Goal: Task Accomplishment & Management: Manage account settings

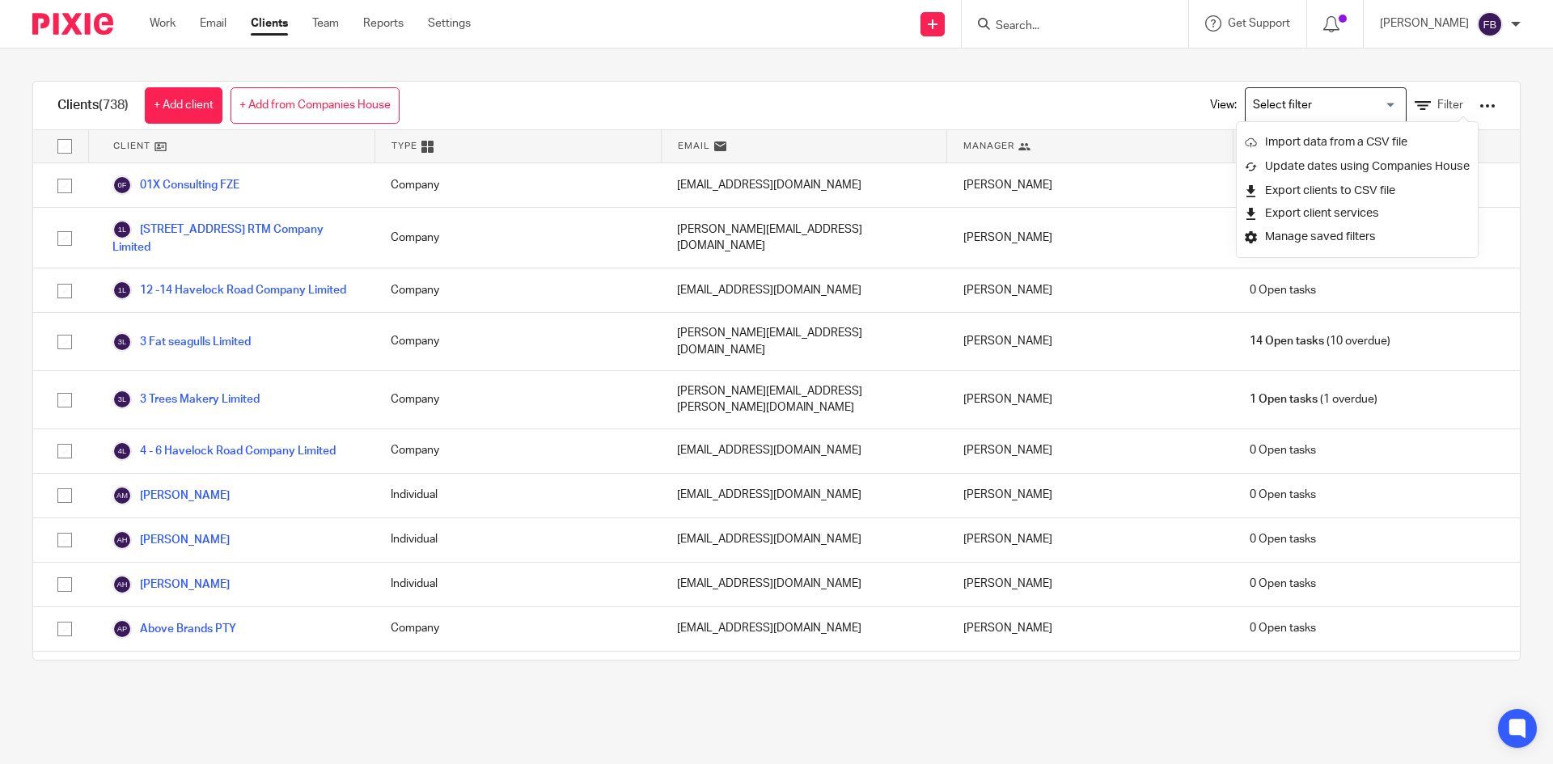
click at [1102, 31] on input "Search" at bounding box center [1067, 26] width 146 height 15
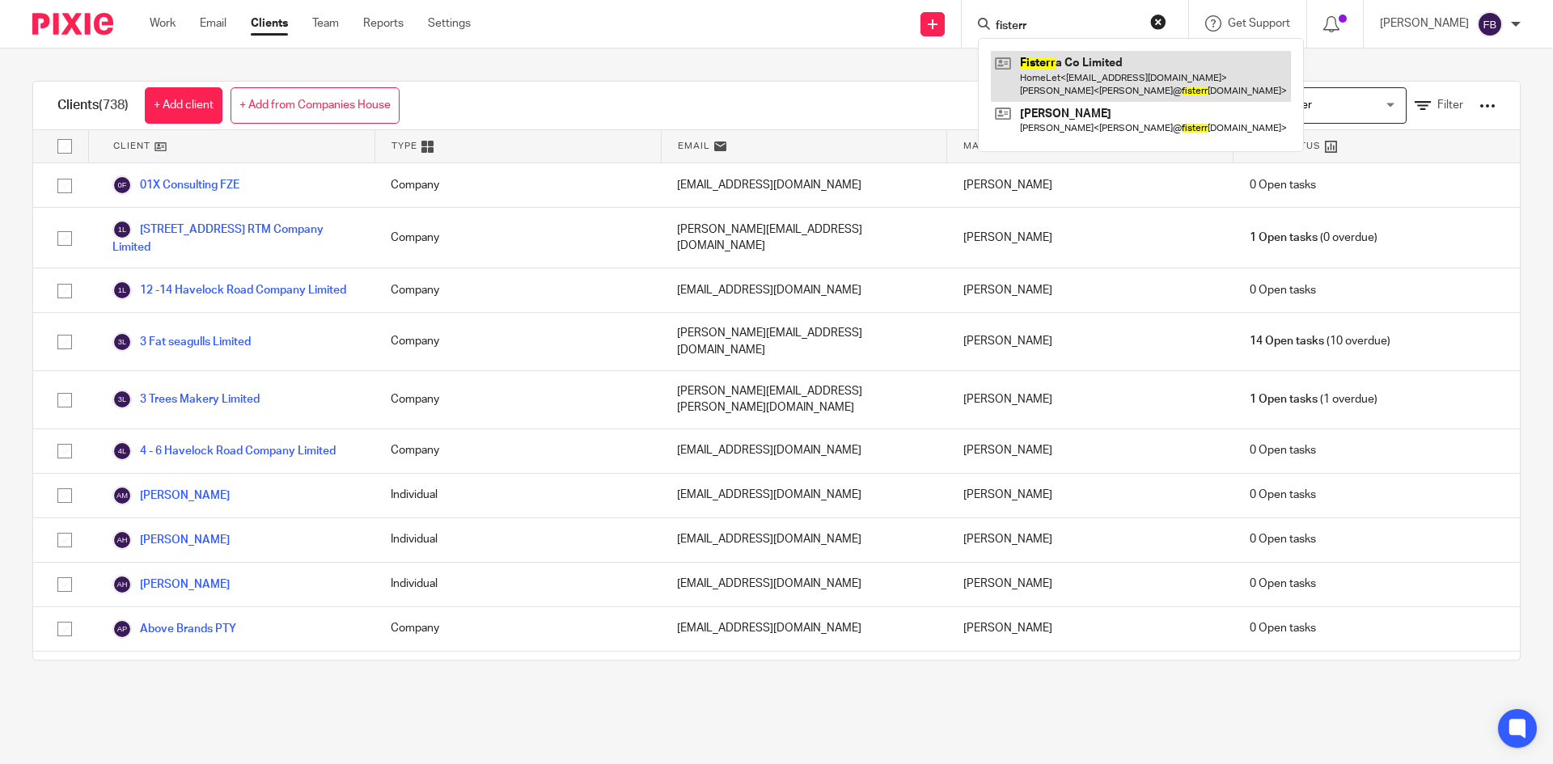
type input "fisterr"
click at [1105, 62] on link at bounding box center [1141, 76] width 300 height 50
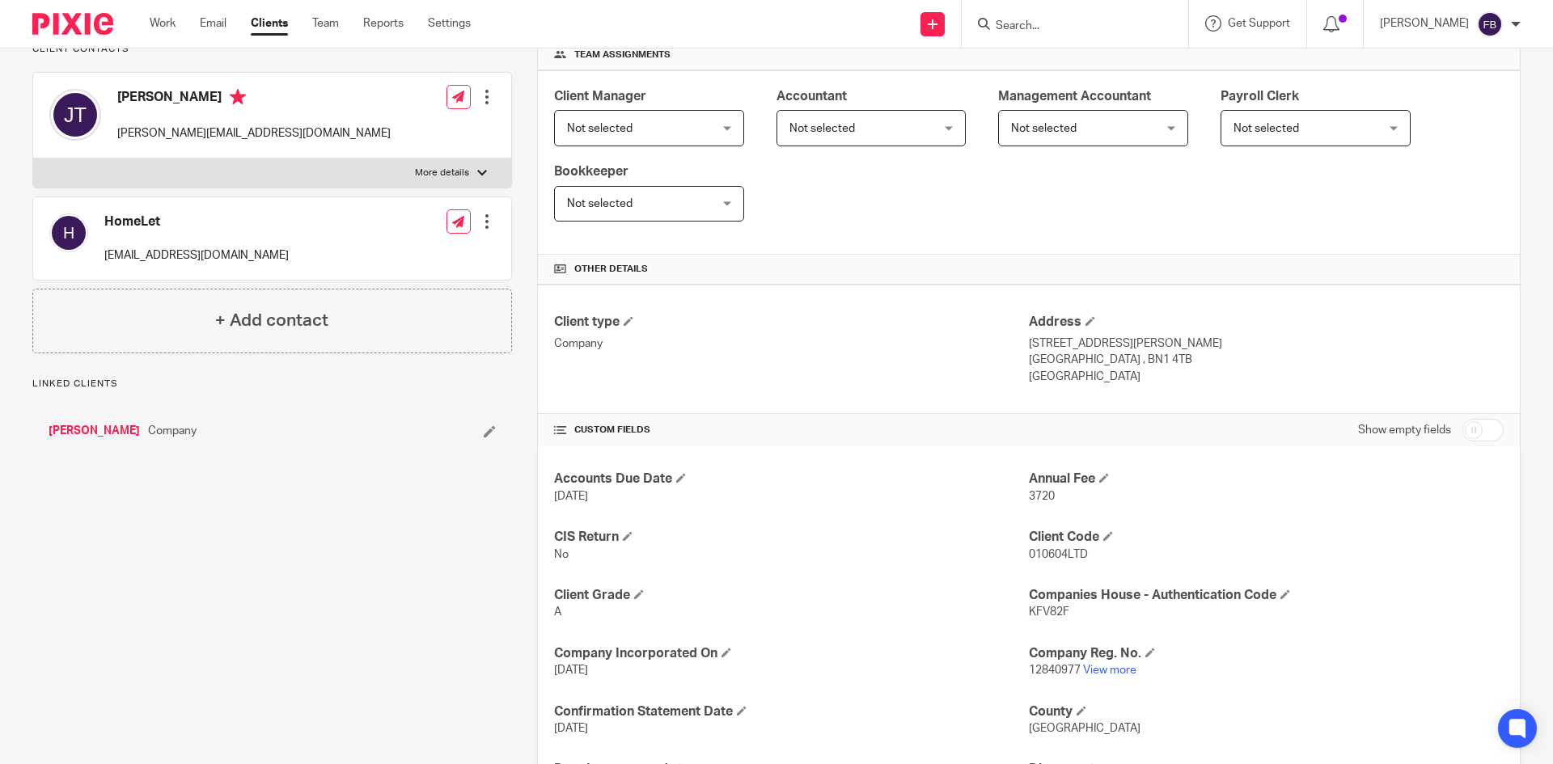
scroll to position [324, 0]
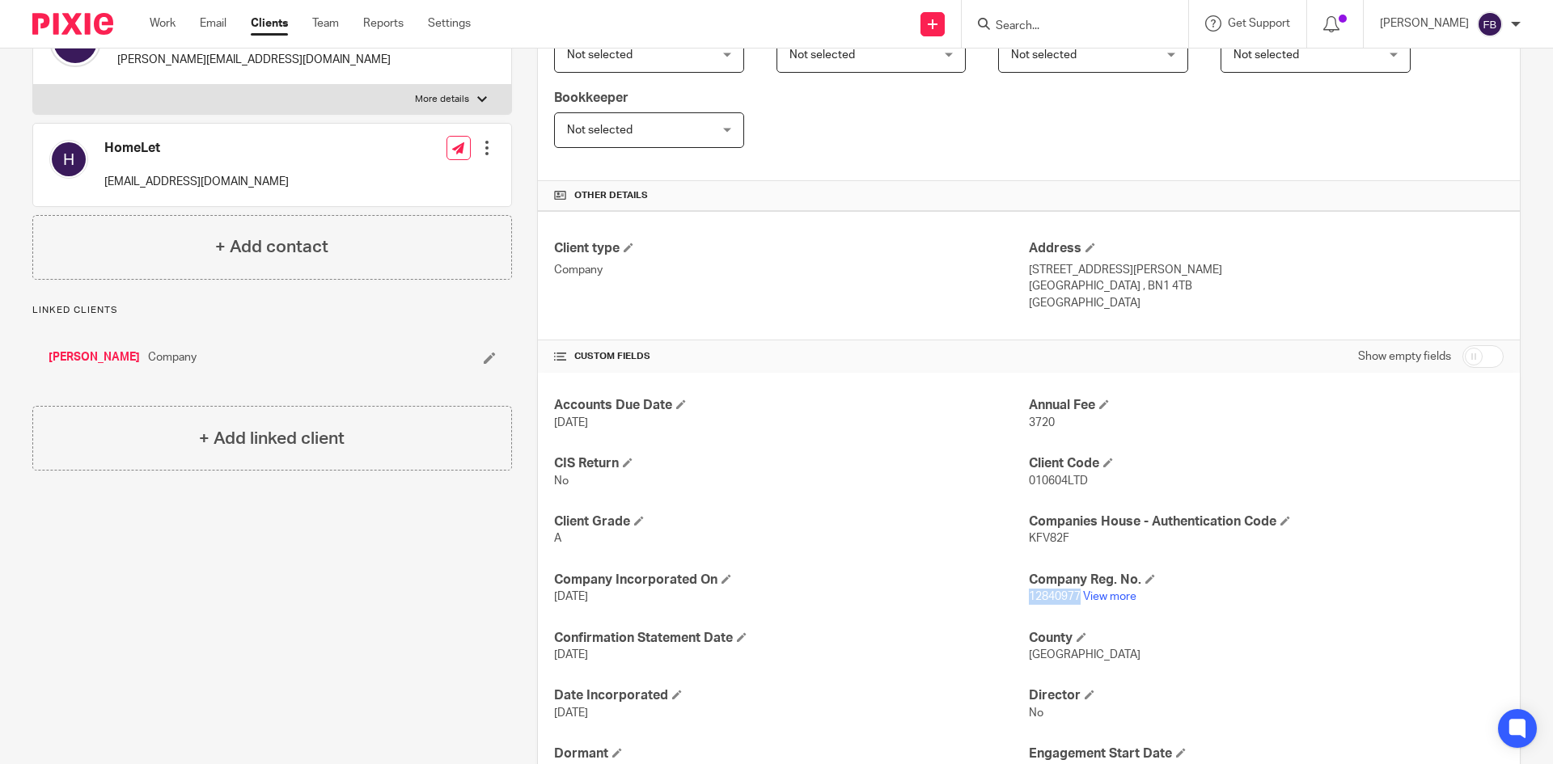
drag, startPoint x: 1072, startPoint y: 595, endPoint x: 1022, endPoint y: 599, distance: 50.3
click at [1029, 599] on span "12840977" at bounding box center [1055, 596] width 52 height 11
copy span "12840977"
click at [1052, 542] on span "KFV82F" at bounding box center [1049, 538] width 40 height 11
drag, startPoint x: 1066, startPoint y: 541, endPoint x: 1024, endPoint y: 537, distance: 42.3
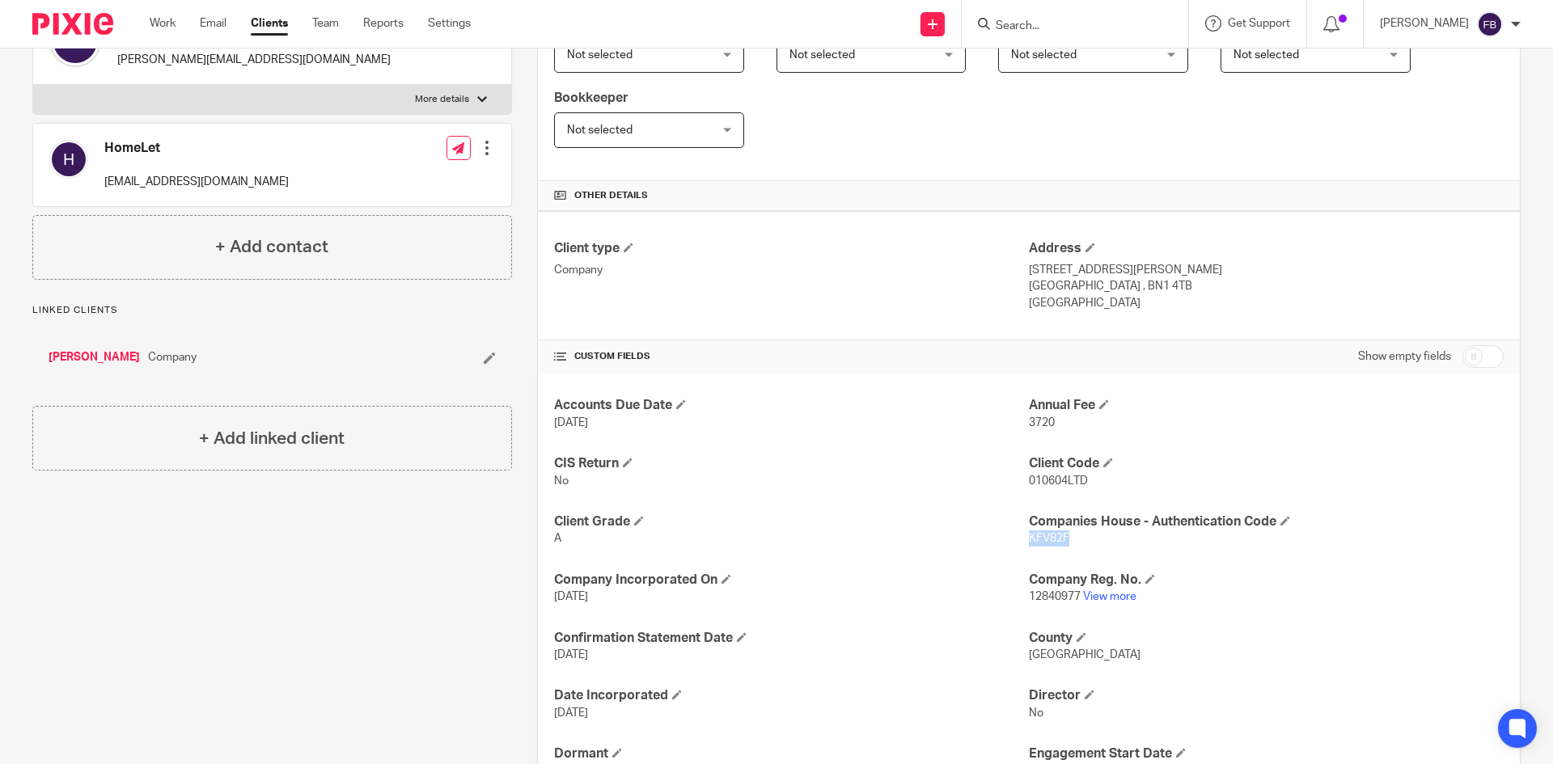
click at [1029, 537] on p "KFV82F" at bounding box center [1266, 539] width 475 height 16
copy span "KFV82F"
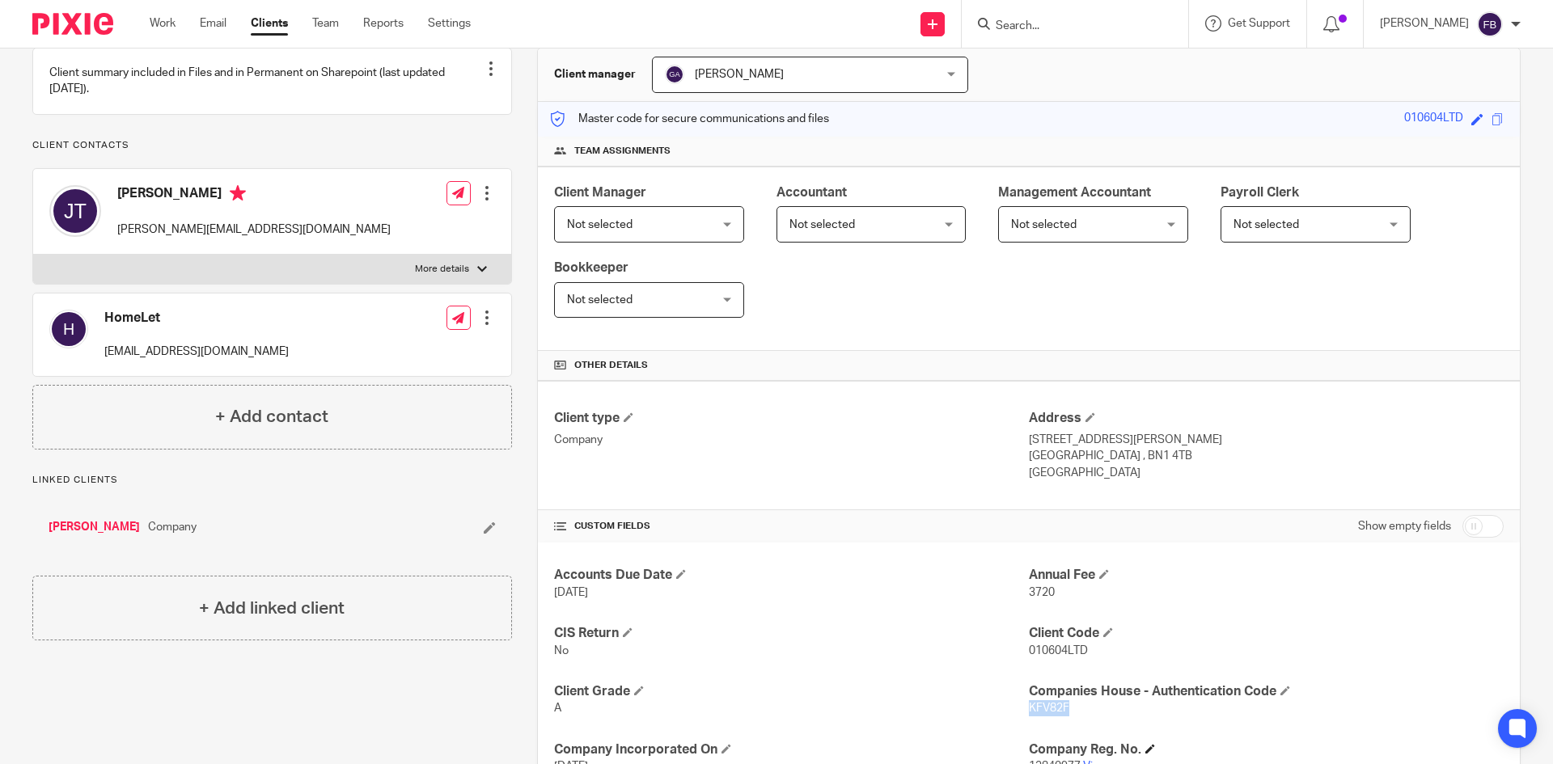
scroll to position [0, 0]
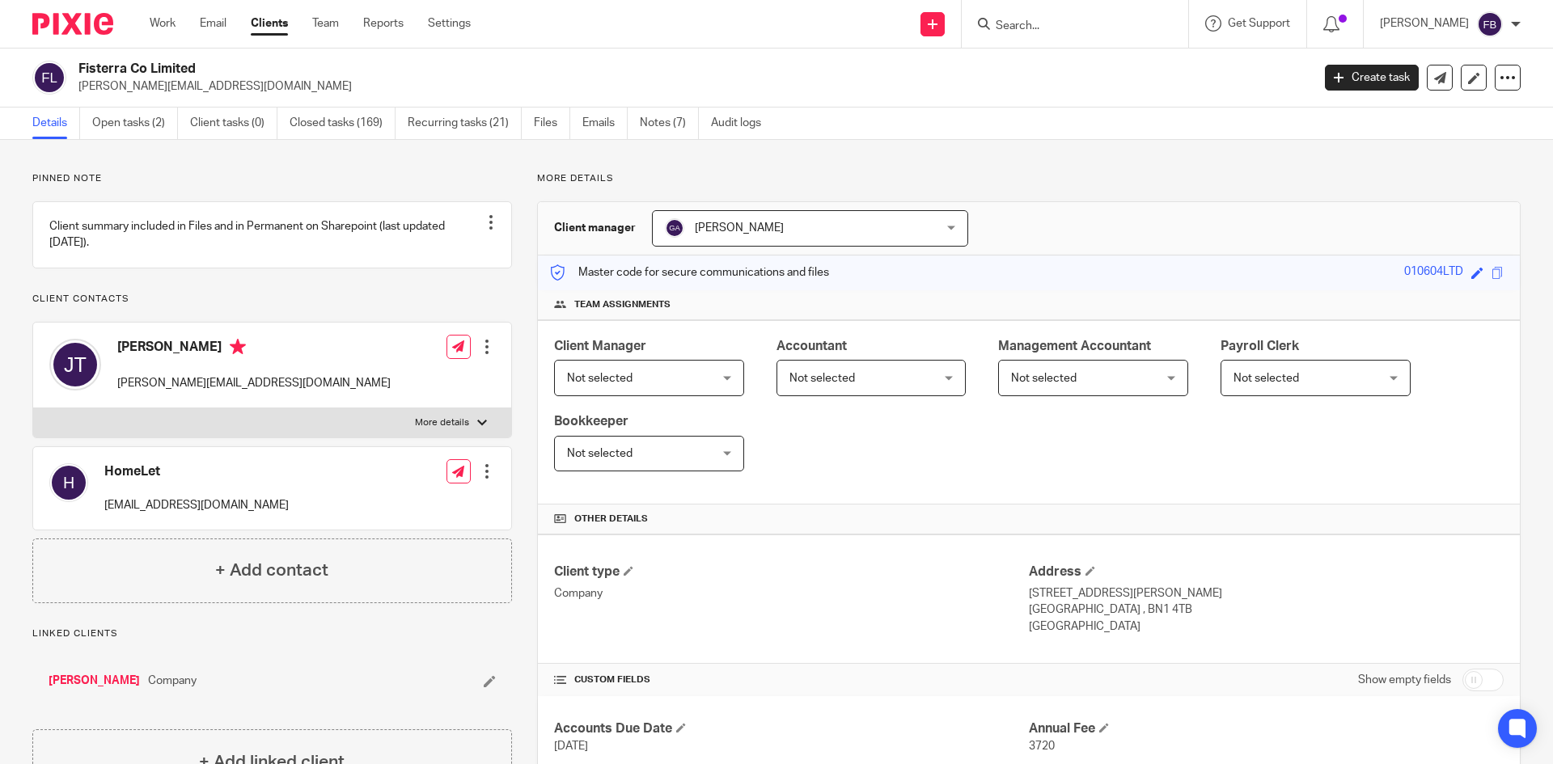
click at [1106, 31] on input "Search" at bounding box center [1067, 26] width 146 height 15
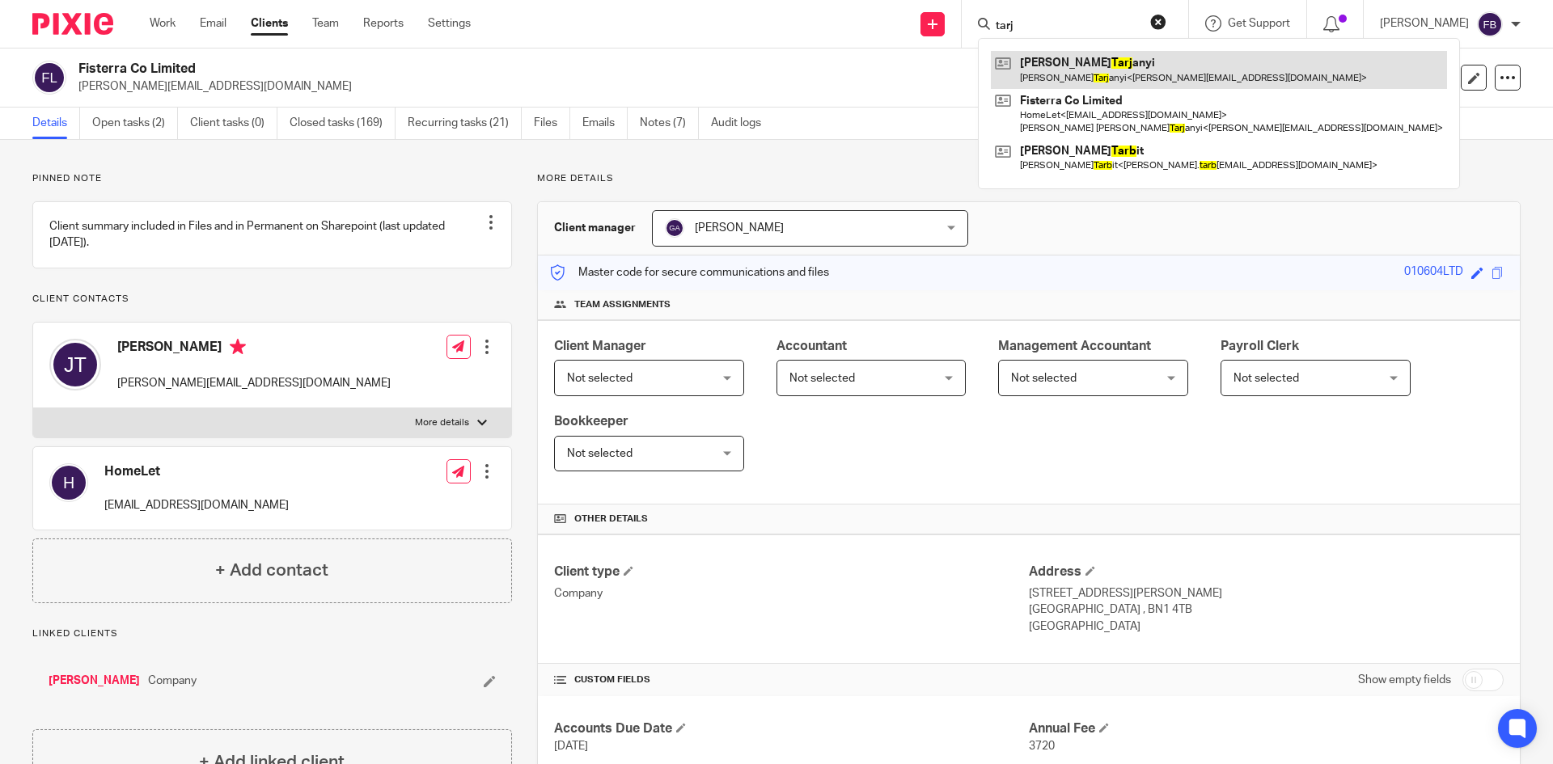
type input "tarj"
click at [1096, 77] on link at bounding box center [1219, 69] width 456 height 37
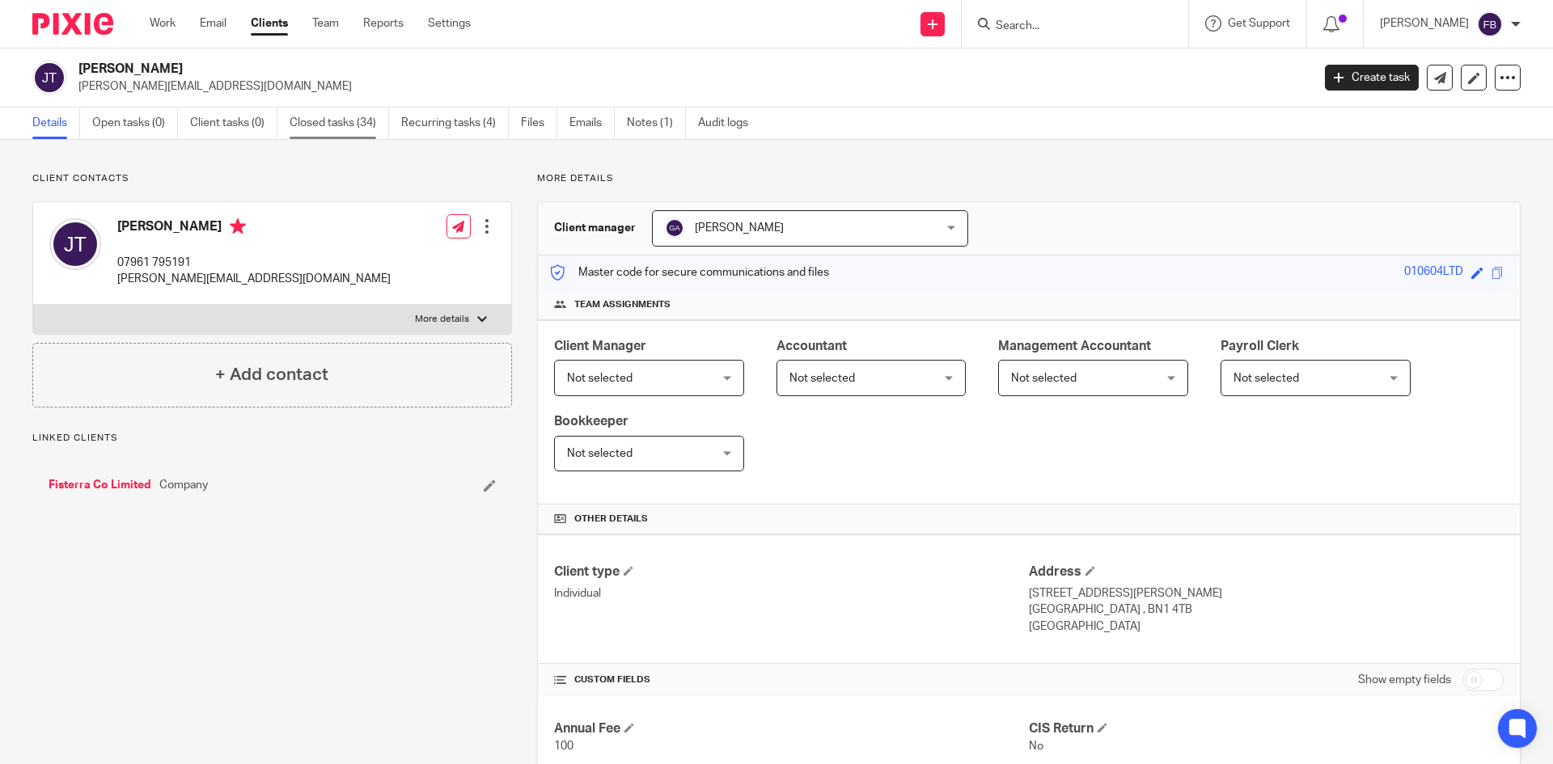
click at [366, 129] on link "Closed tasks (34)" at bounding box center [339, 124] width 99 height 32
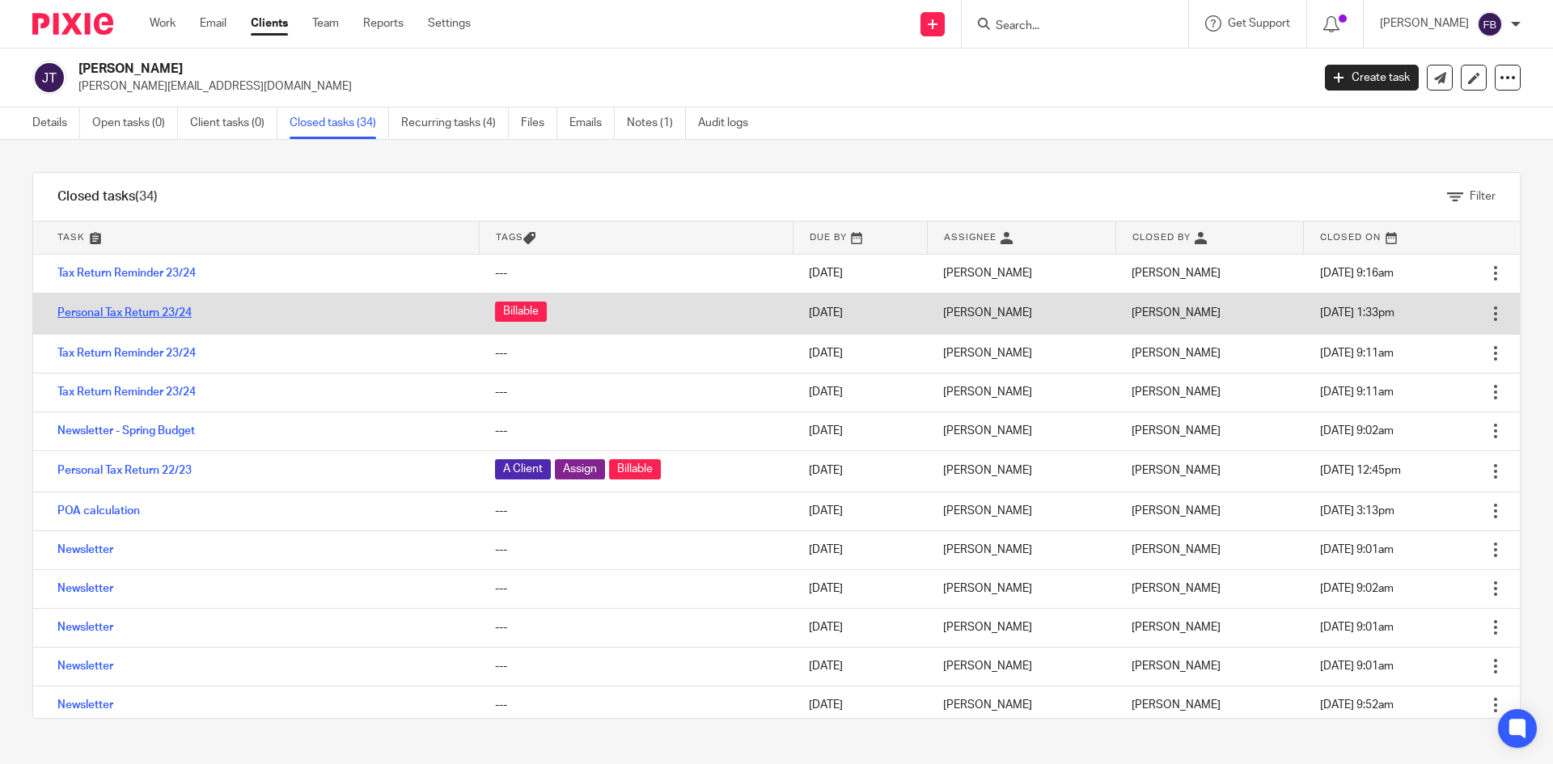
click at [161, 311] on link "Personal Tax Return 23/24" at bounding box center [124, 312] width 134 height 11
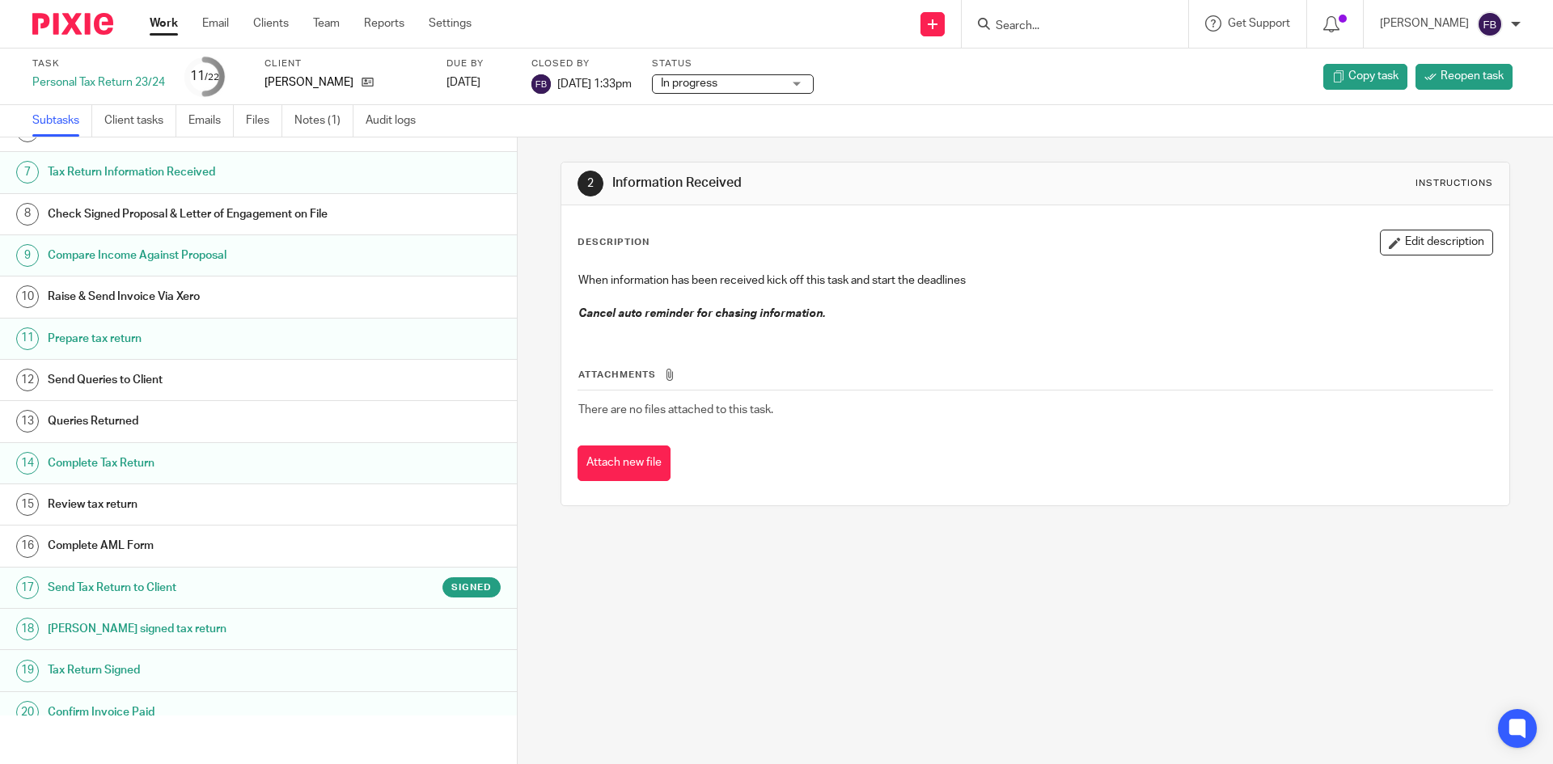
scroll to position [324, 0]
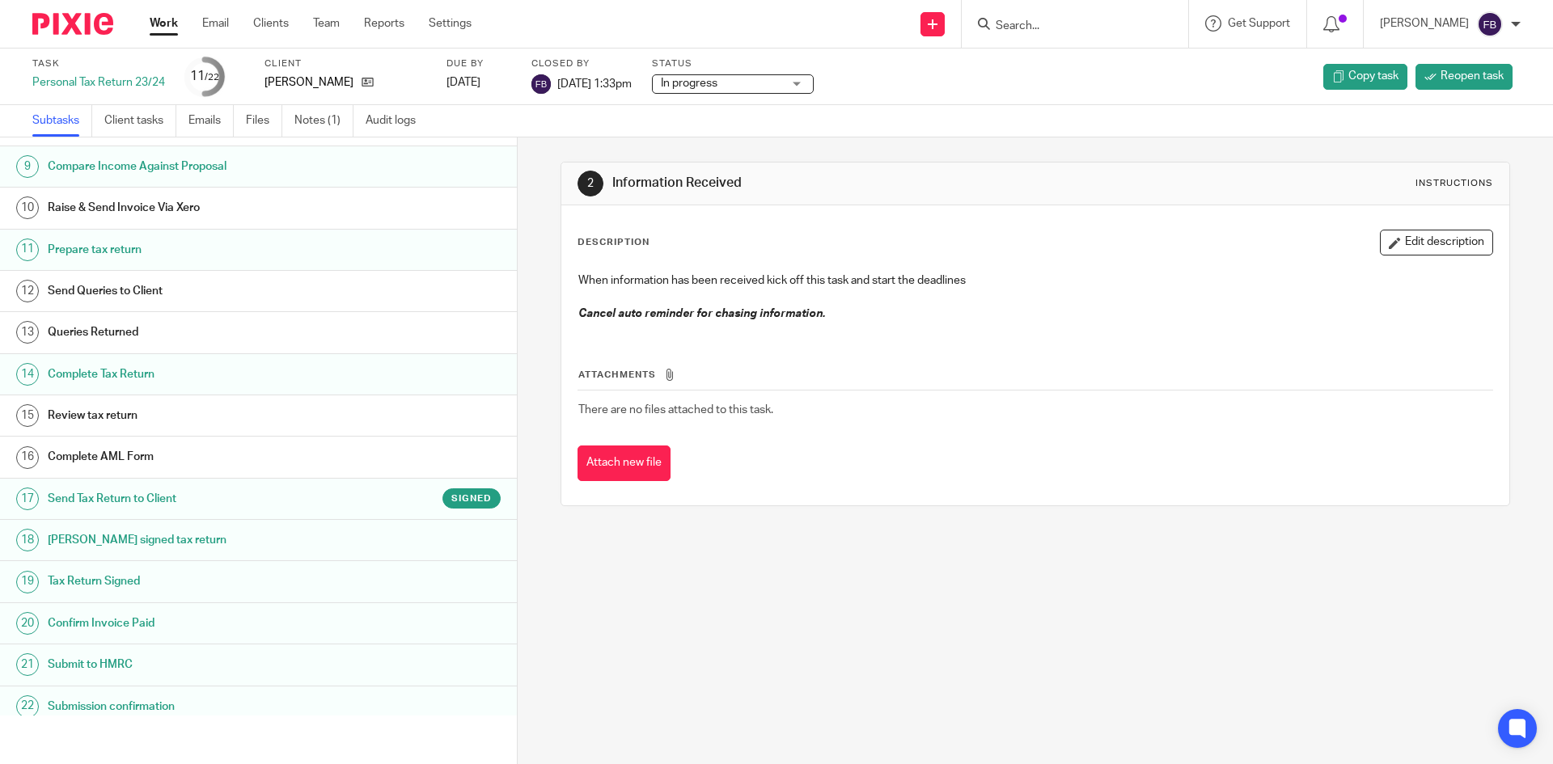
click at [167, 499] on h1 "Send Tax Return to Client" at bounding box center [199, 499] width 303 height 24
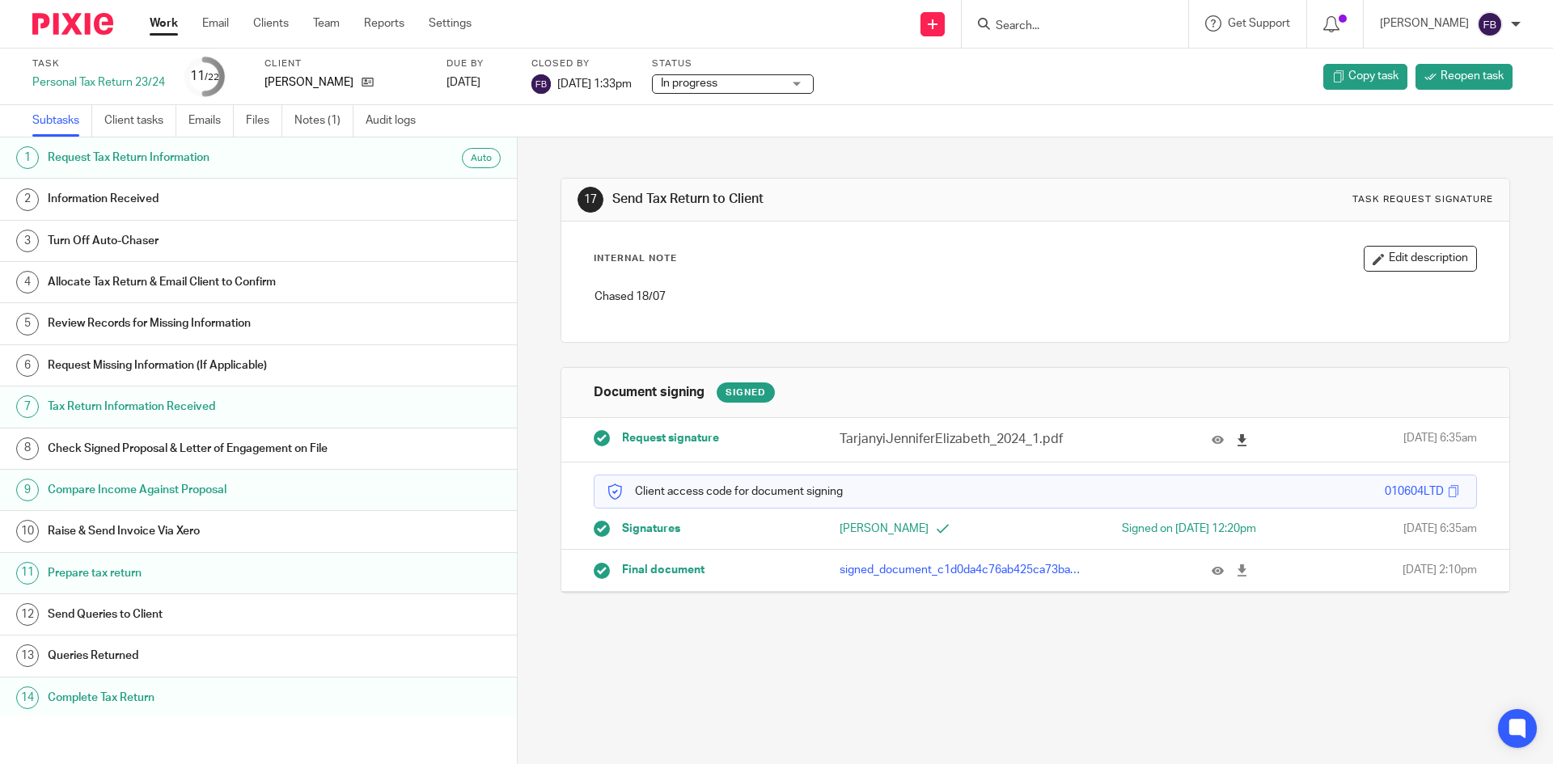
click at [1236, 439] on icon at bounding box center [1242, 440] width 12 height 12
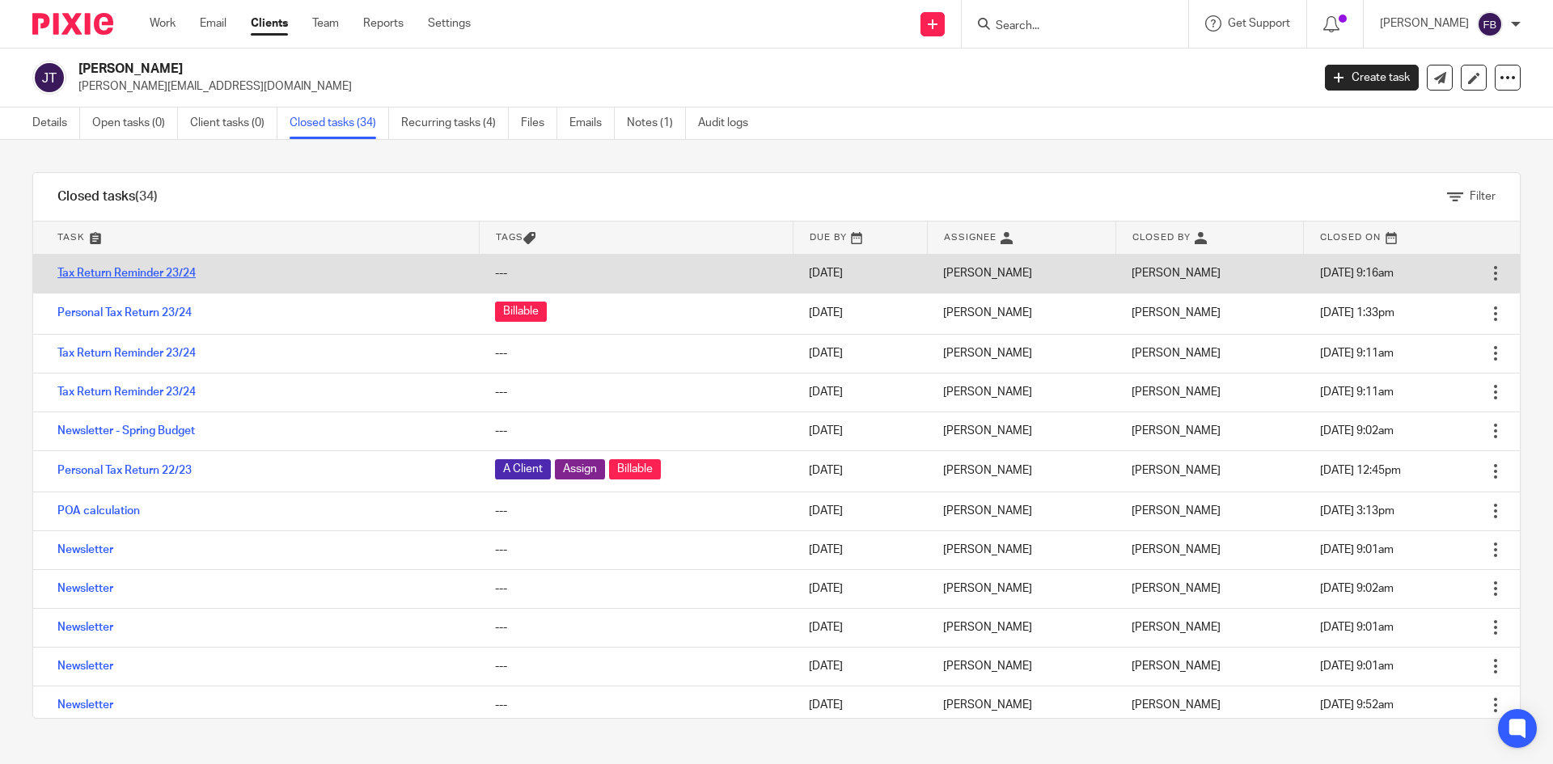
click at [179, 269] on link "Tax Return Reminder 23/24" at bounding box center [126, 273] width 138 height 11
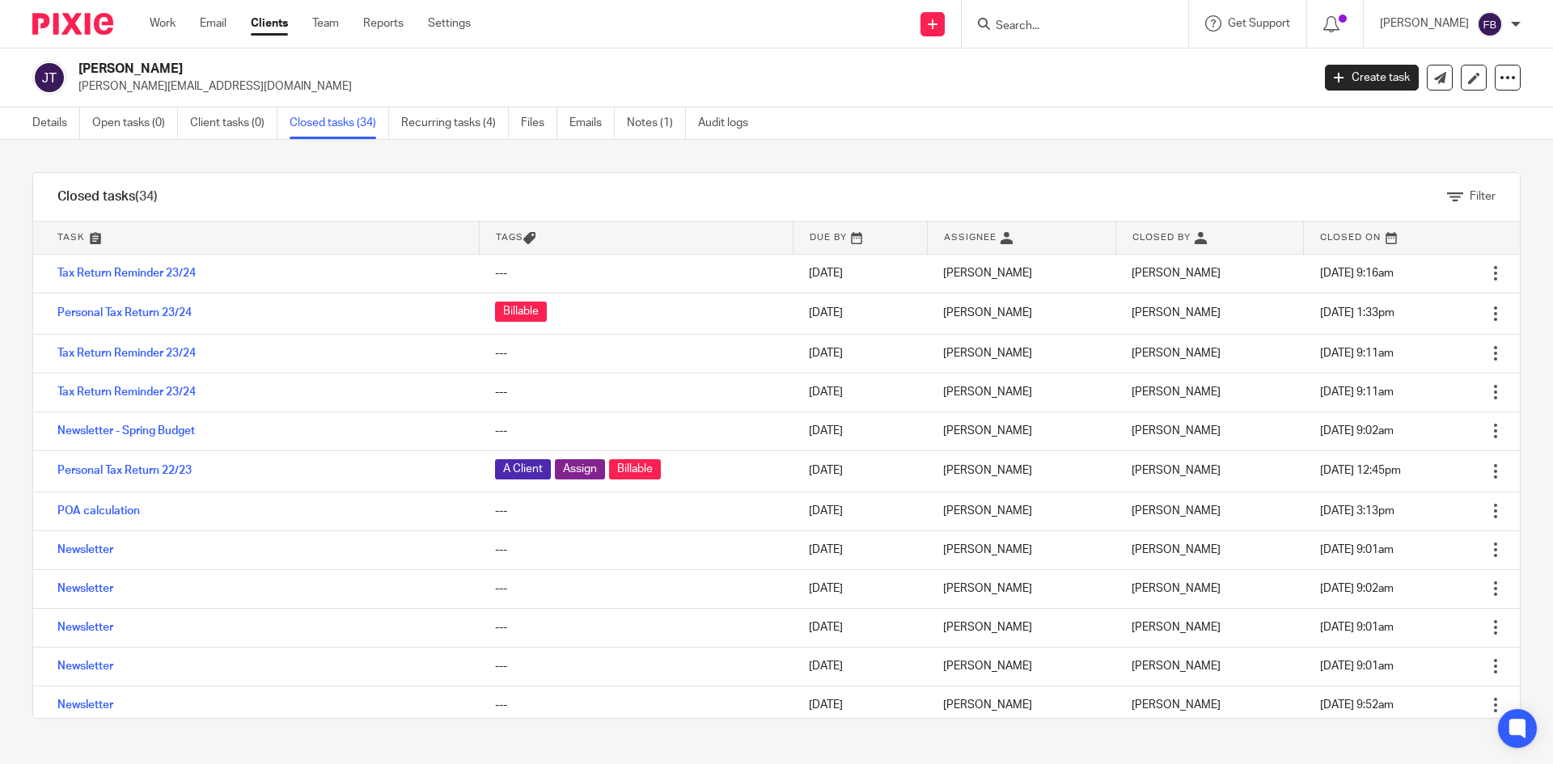
click at [1108, 19] on input "Search" at bounding box center [1067, 26] width 146 height 15
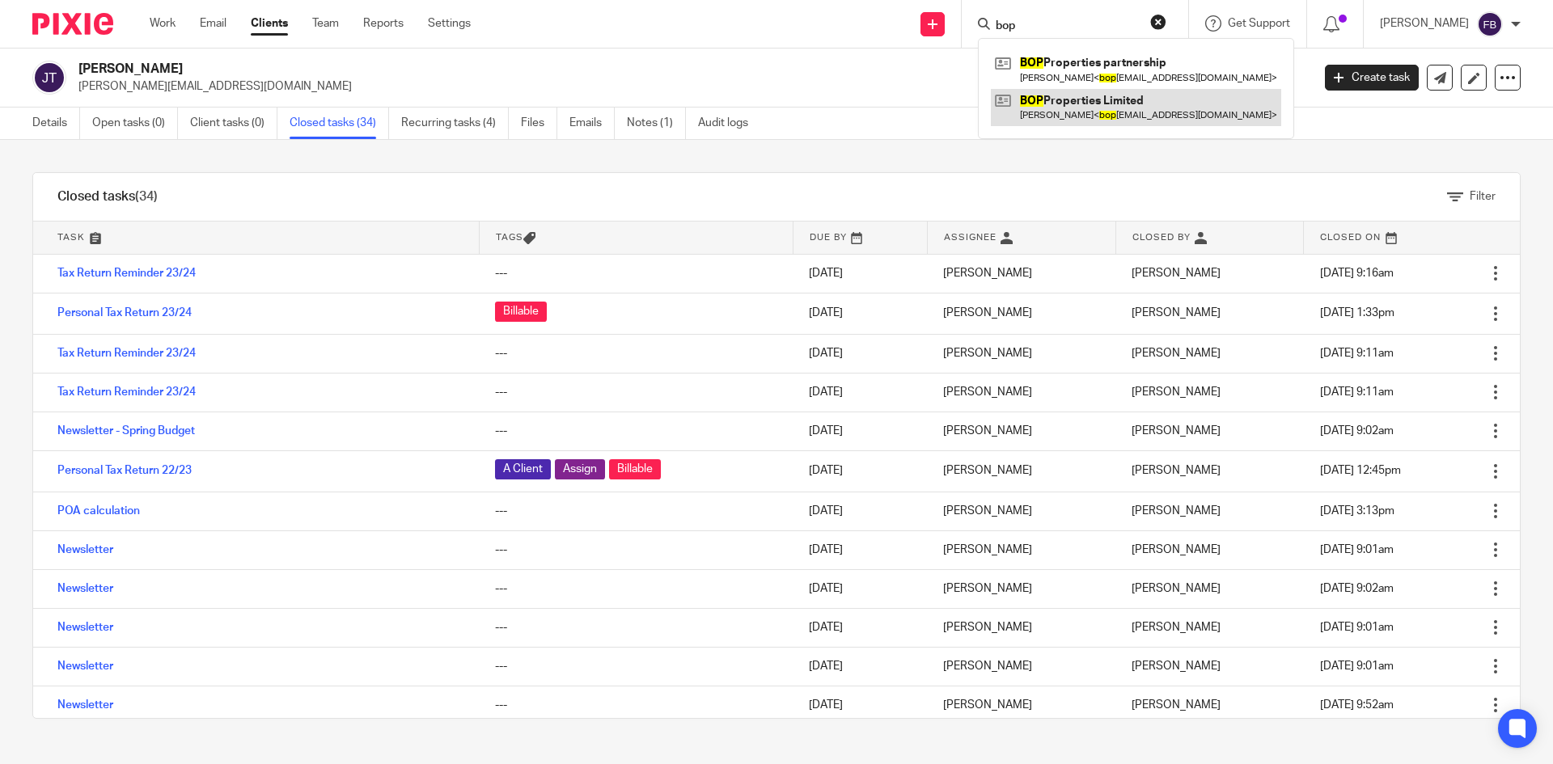
type input "bop"
click at [1116, 104] on link at bounding box center [1136, 107] width 290 height 37
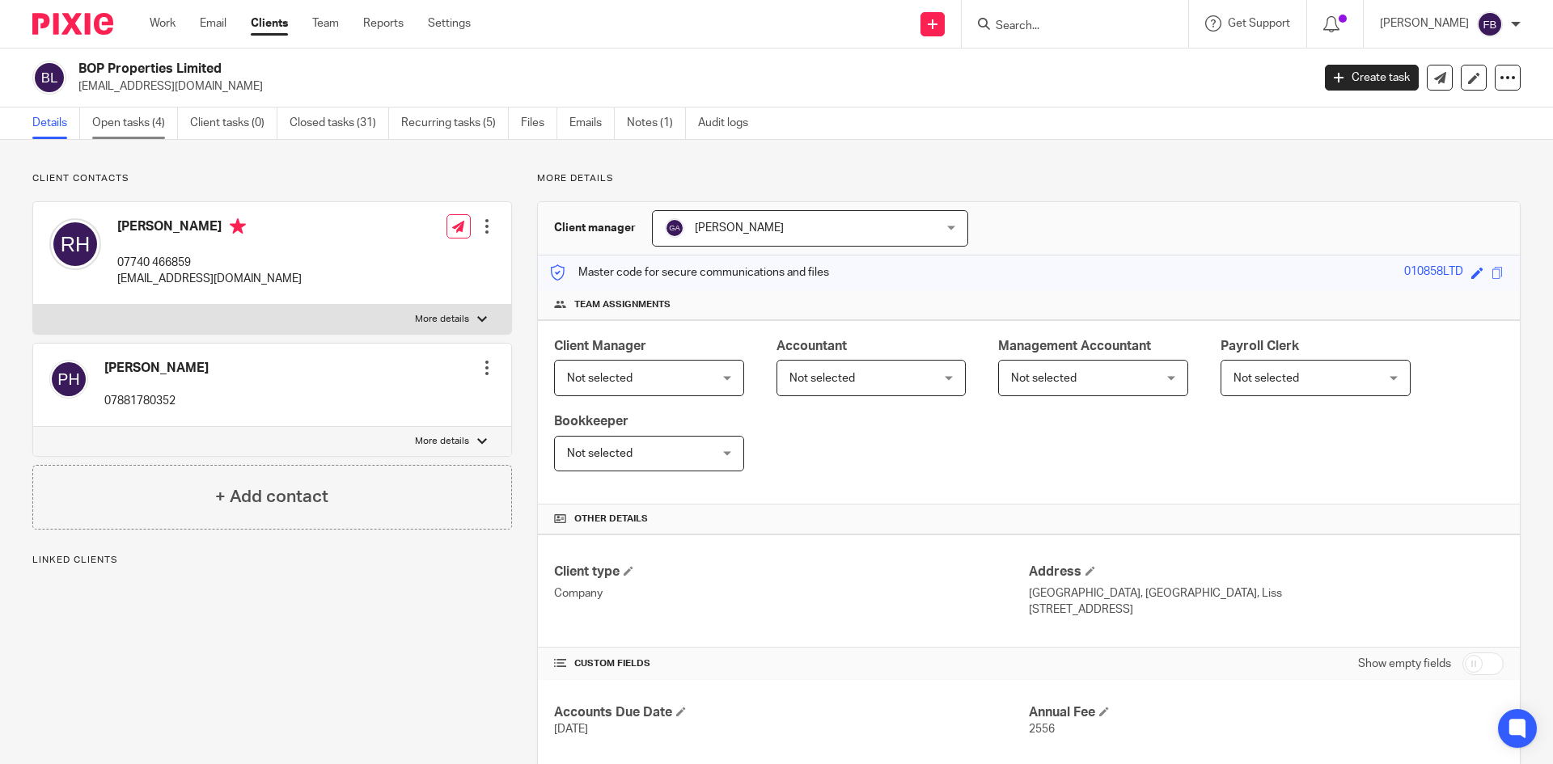
click at [130, 125] on link "Open tasks (4)" at bounding box center [135, 124] width 86 height 32
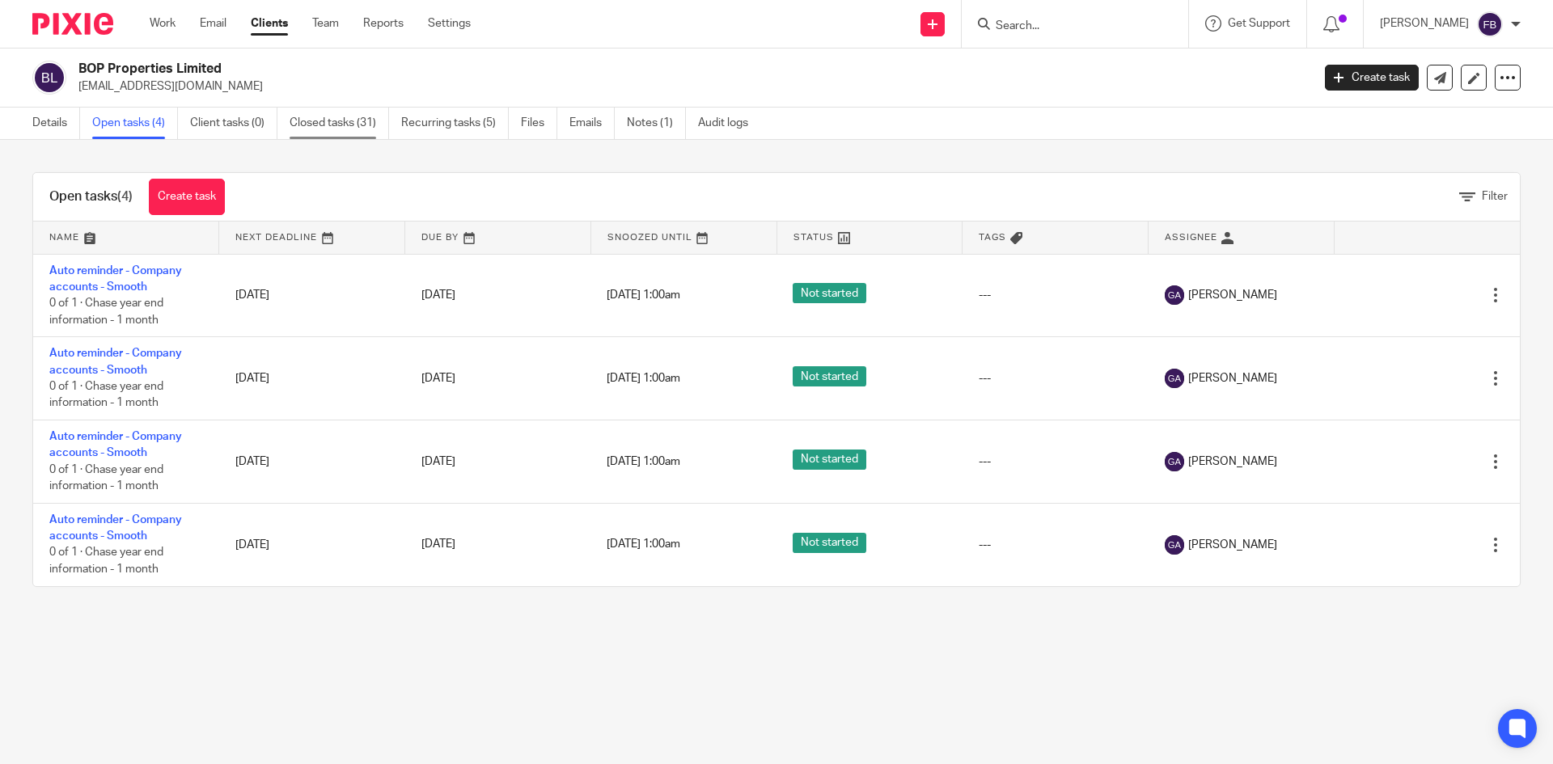
click at [344, 121] on link "Closed tasks (31)" at bounding box center [339, 124] width 99 height 32
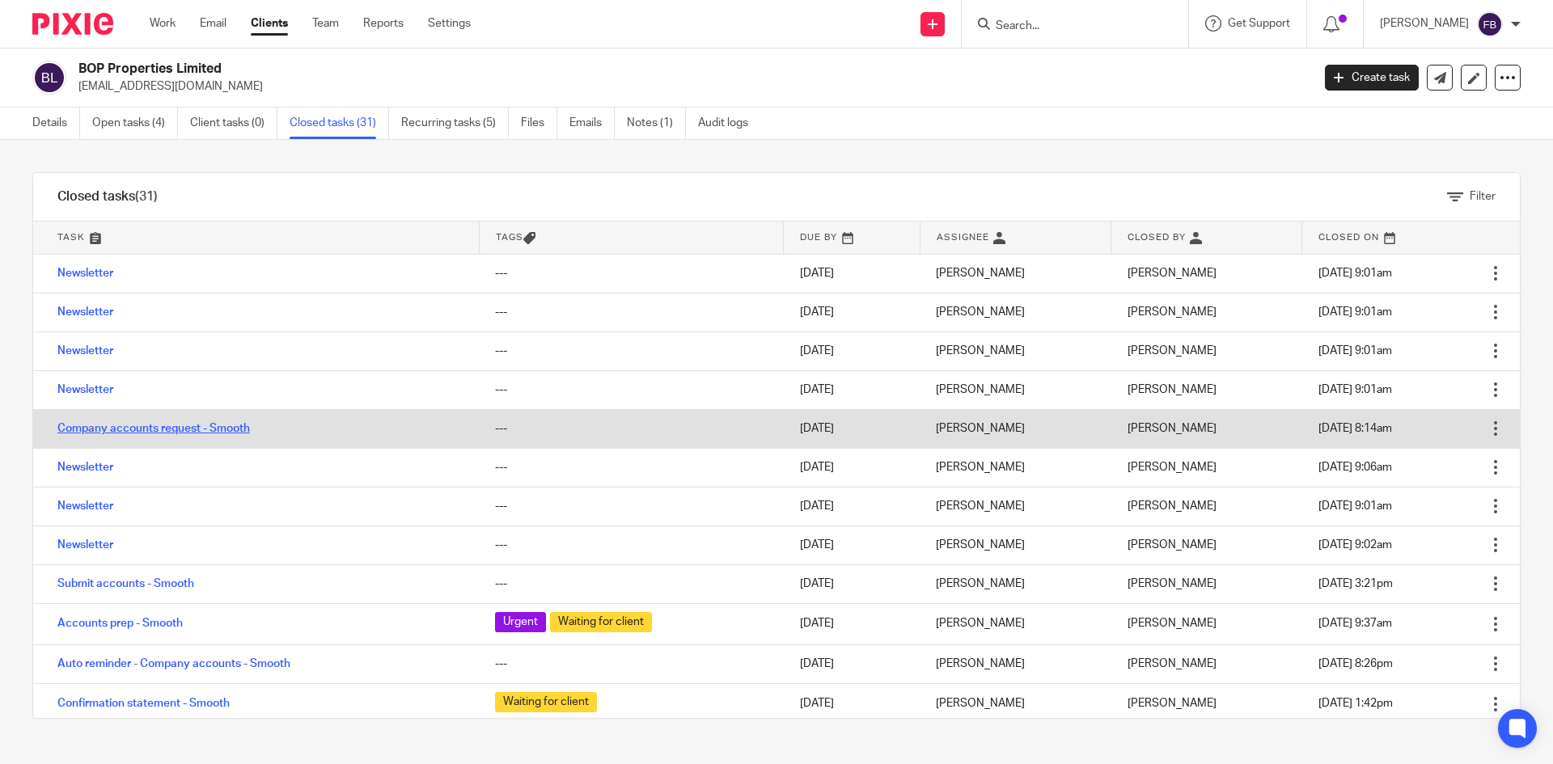
click at [219, 425] on link "Company accounts request - Smooth" at bounding box center [153, 428] width 193 height 11
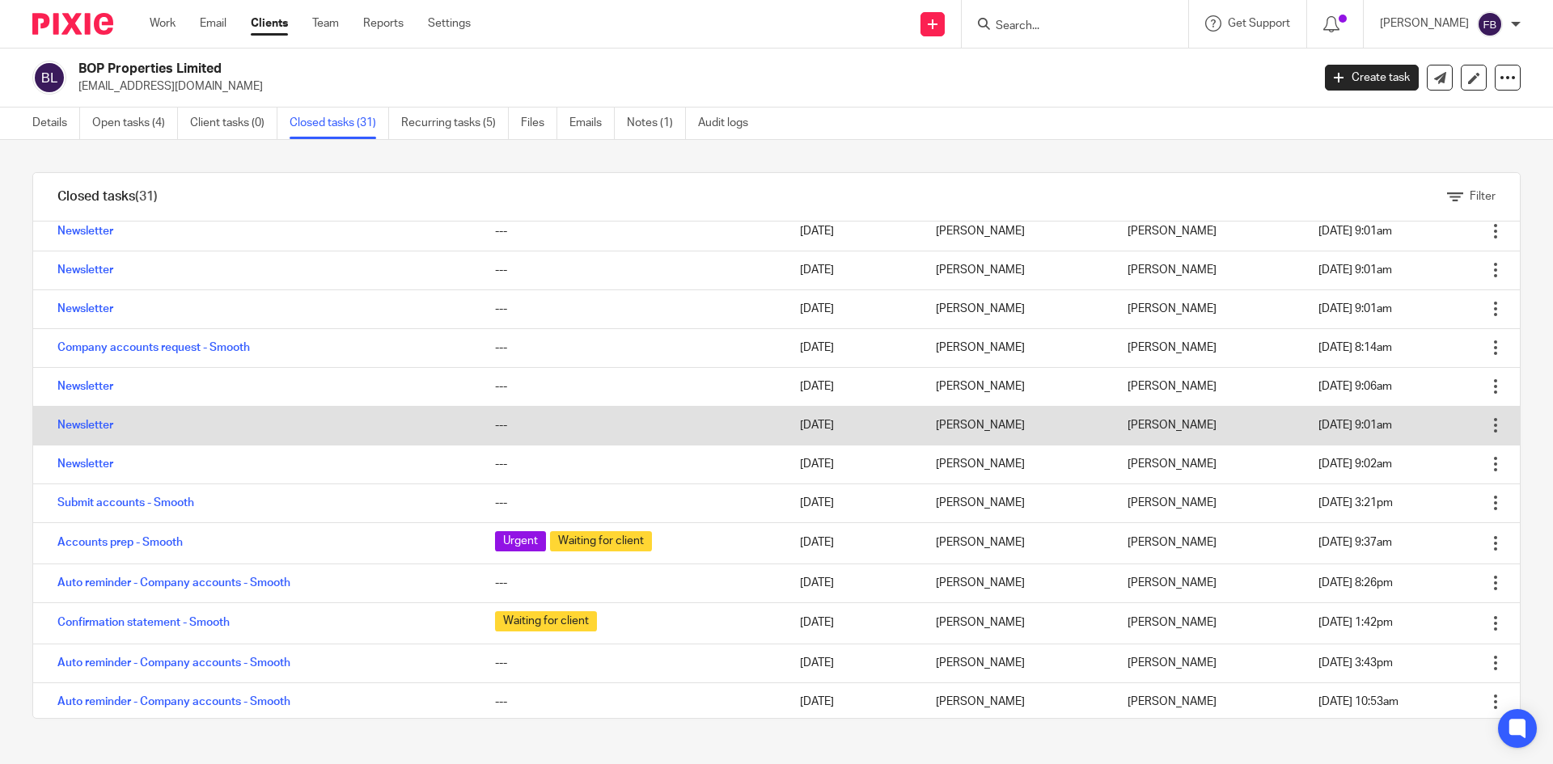
scroll to position [162, 0]
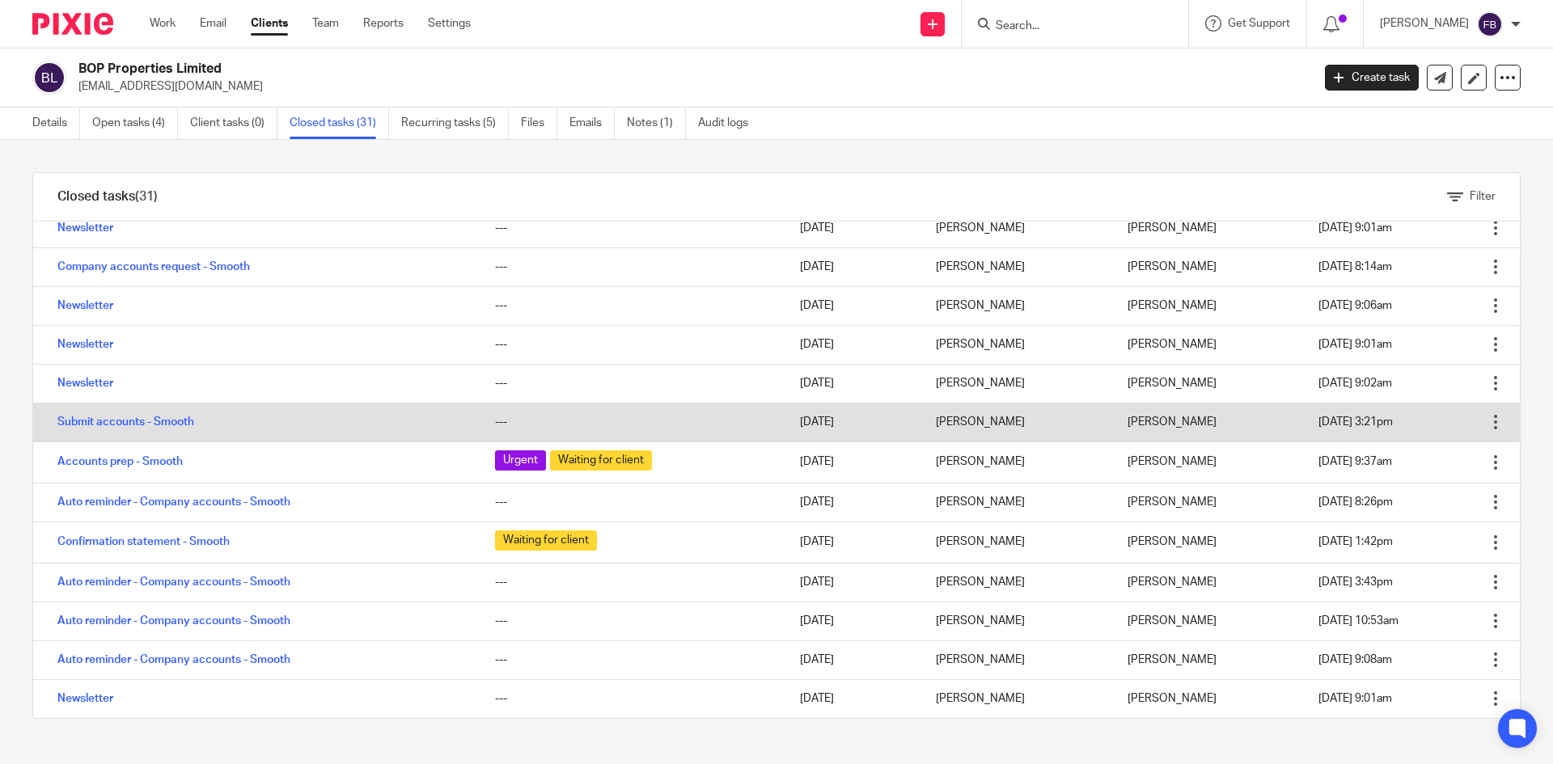
click at [171, 428] on td "Submit accounts - Smooth" at bounding box center [256, 422] width 446 height 39
click at [177, 421] on link "Submit accounts - Smooth" at bounding box center [125, 422] width 137 height 11
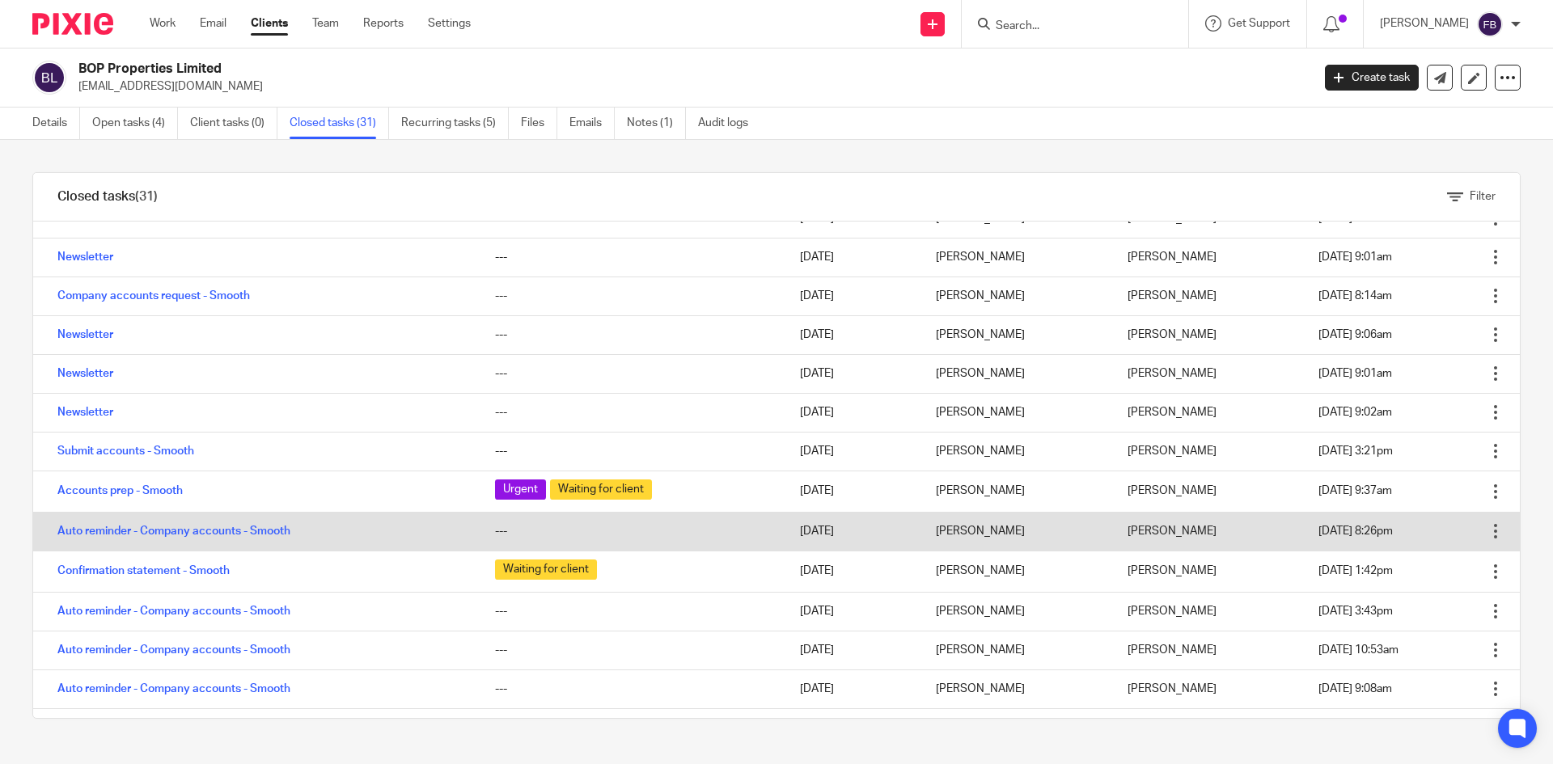
scroll to position [162, 0]
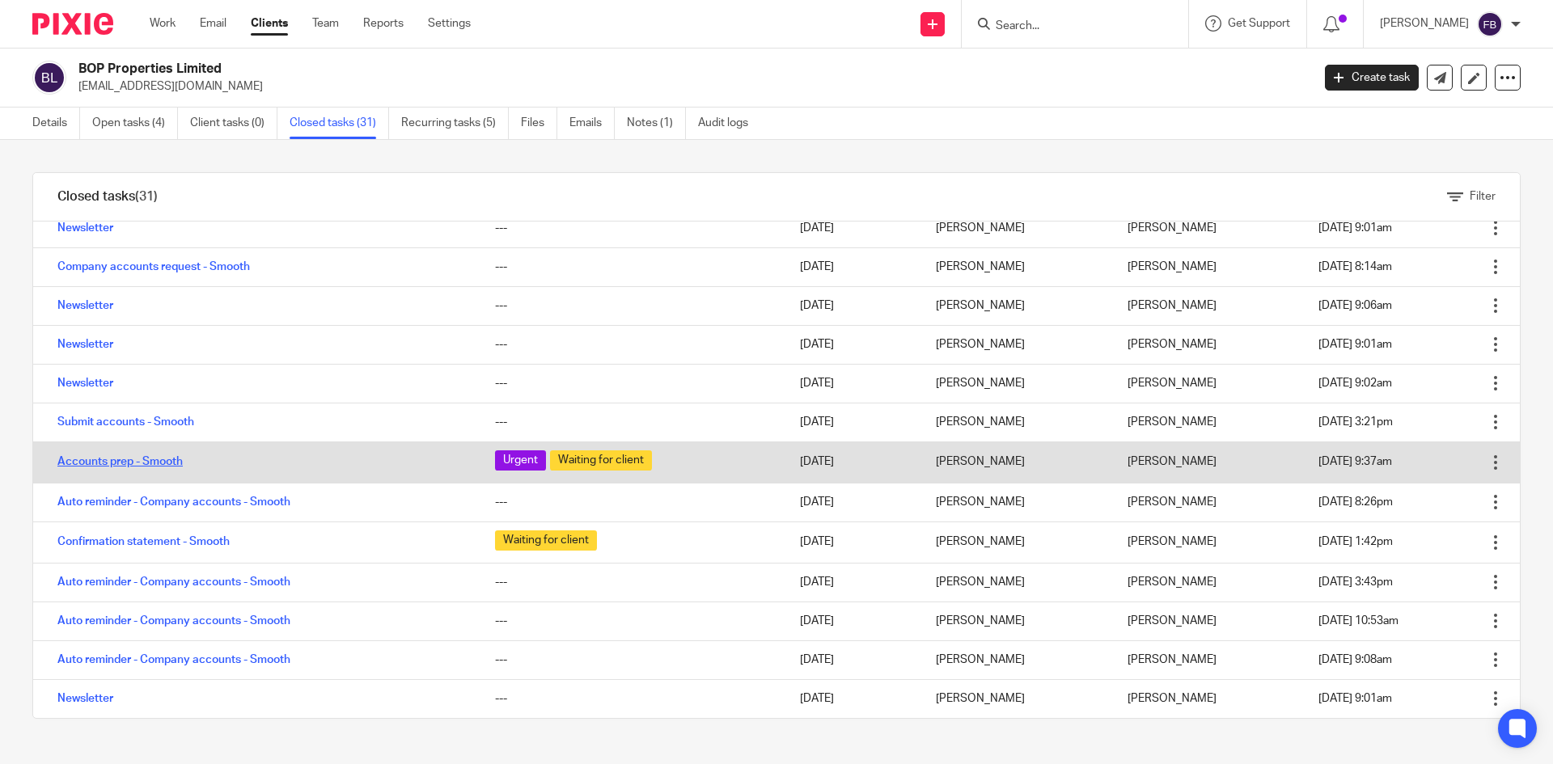
click at [171, 462] on link "Accounts prep - Smooth" at bounding box center [119, 461] width 125 height 11
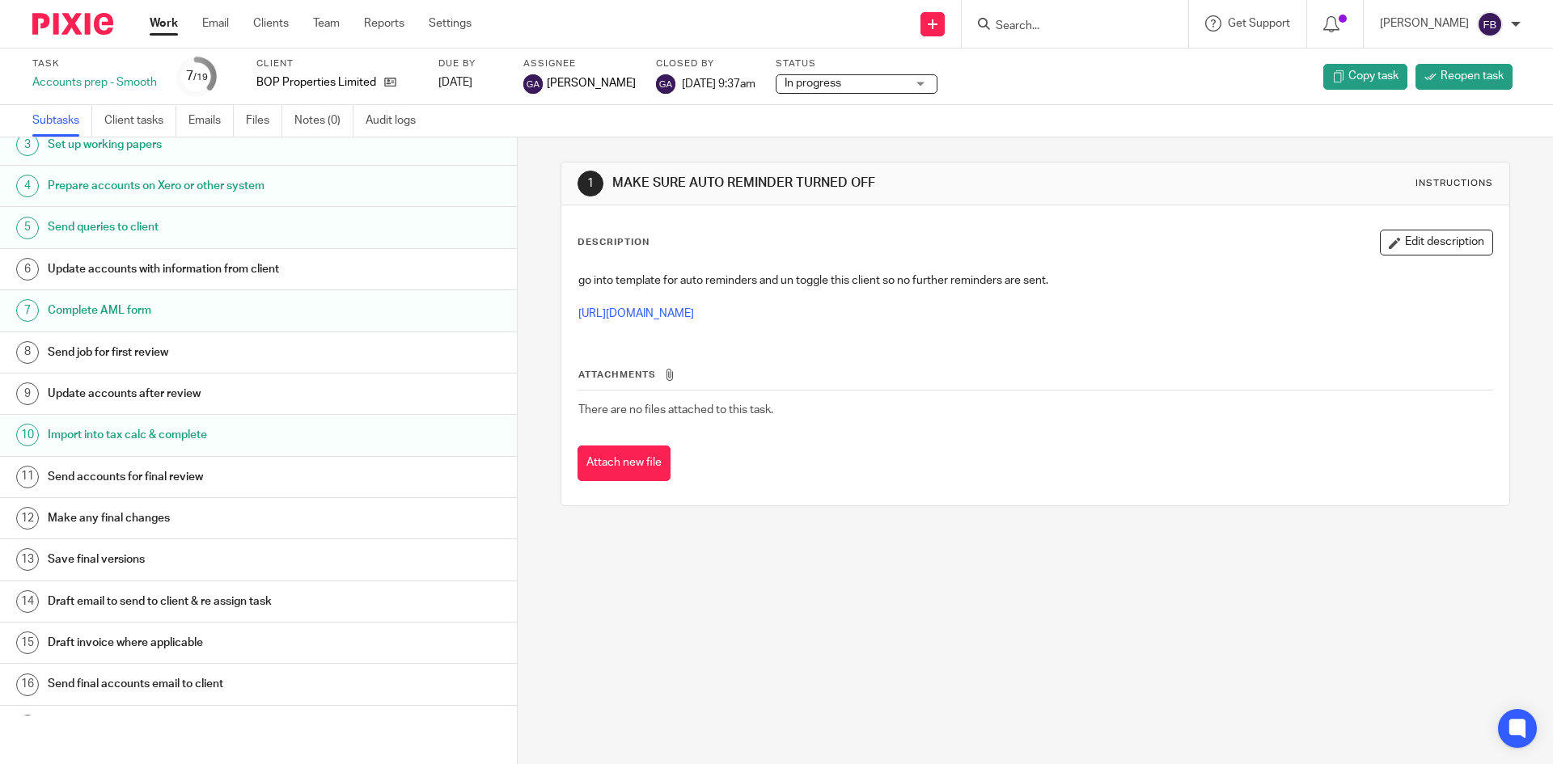
scroll to position [211, 0]
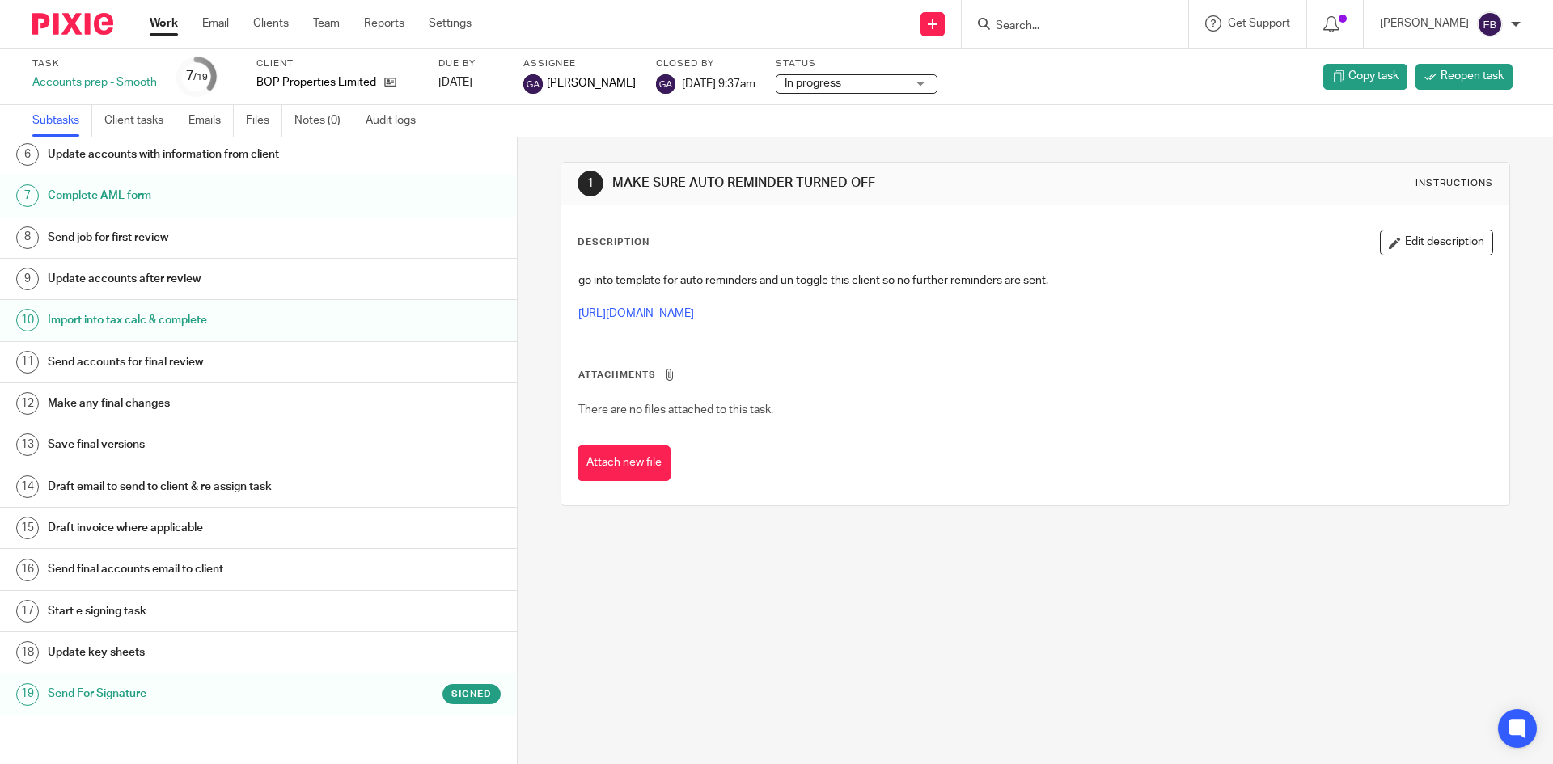
click at [120, 688] on h1 "Send For Signature" at bounding box center [199, 694] width 303 height 24
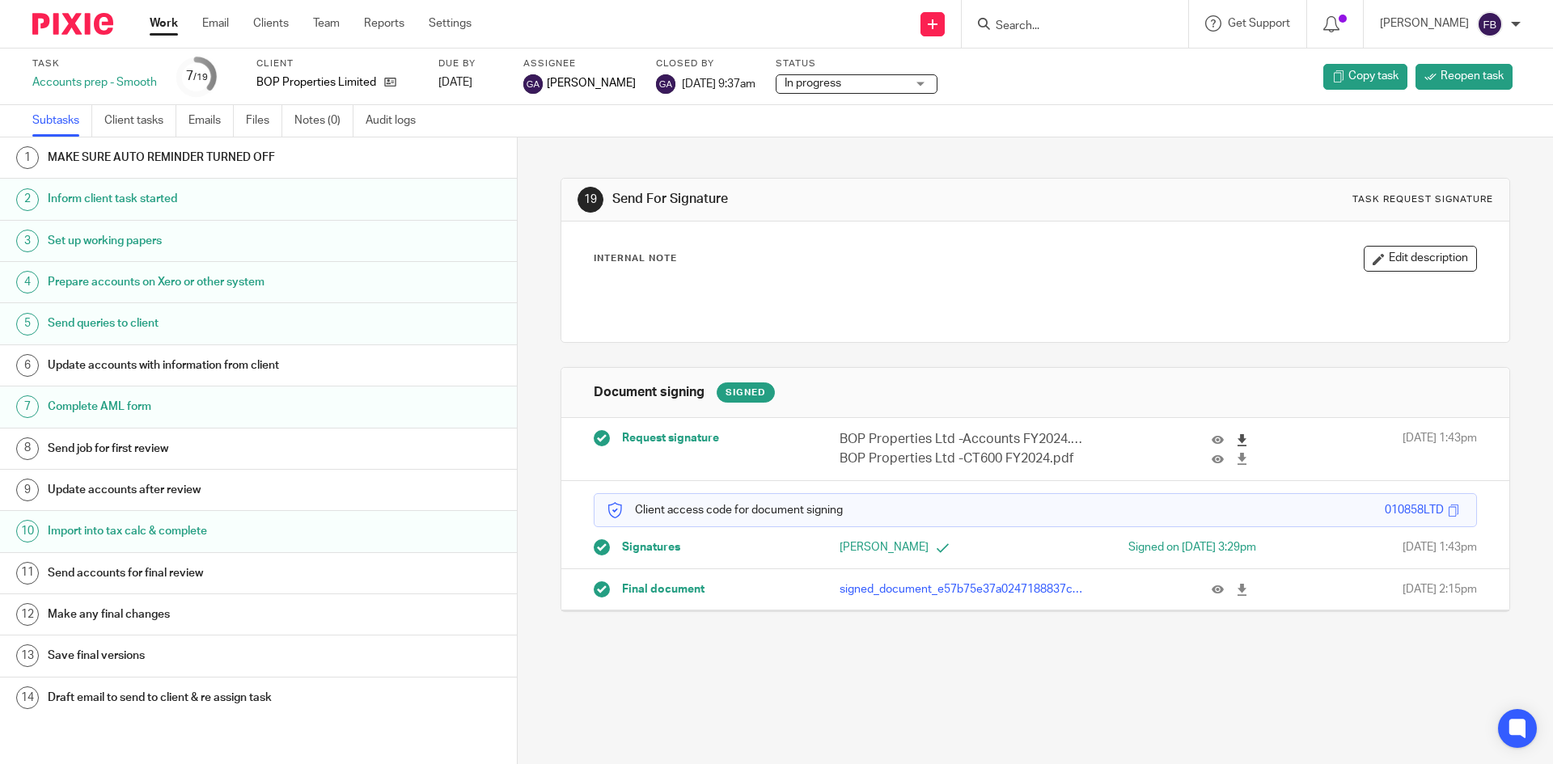
click at [1236, 438] on icon at bounding box center [1242, 440] width 12 height 12
click at [1236, 459] on icon at bounding box center [1242, 459] width 12 height 12
click at [391, 82] on icon at bounding box center [390, 82] width 12 height 12
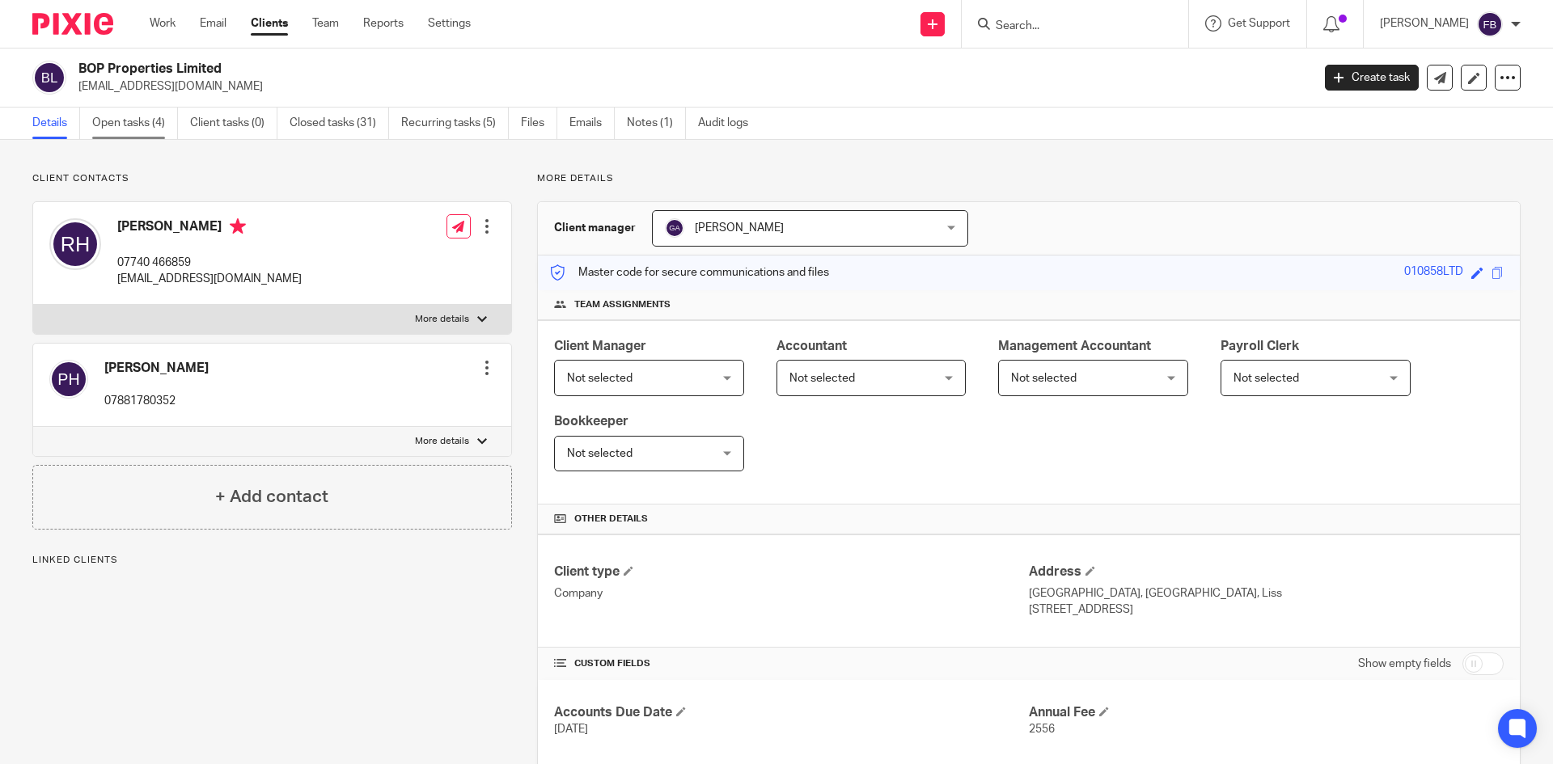
click at [144, 125] on link "Open tasks (4)" at bounding box center [135, 124] width 86 height 32
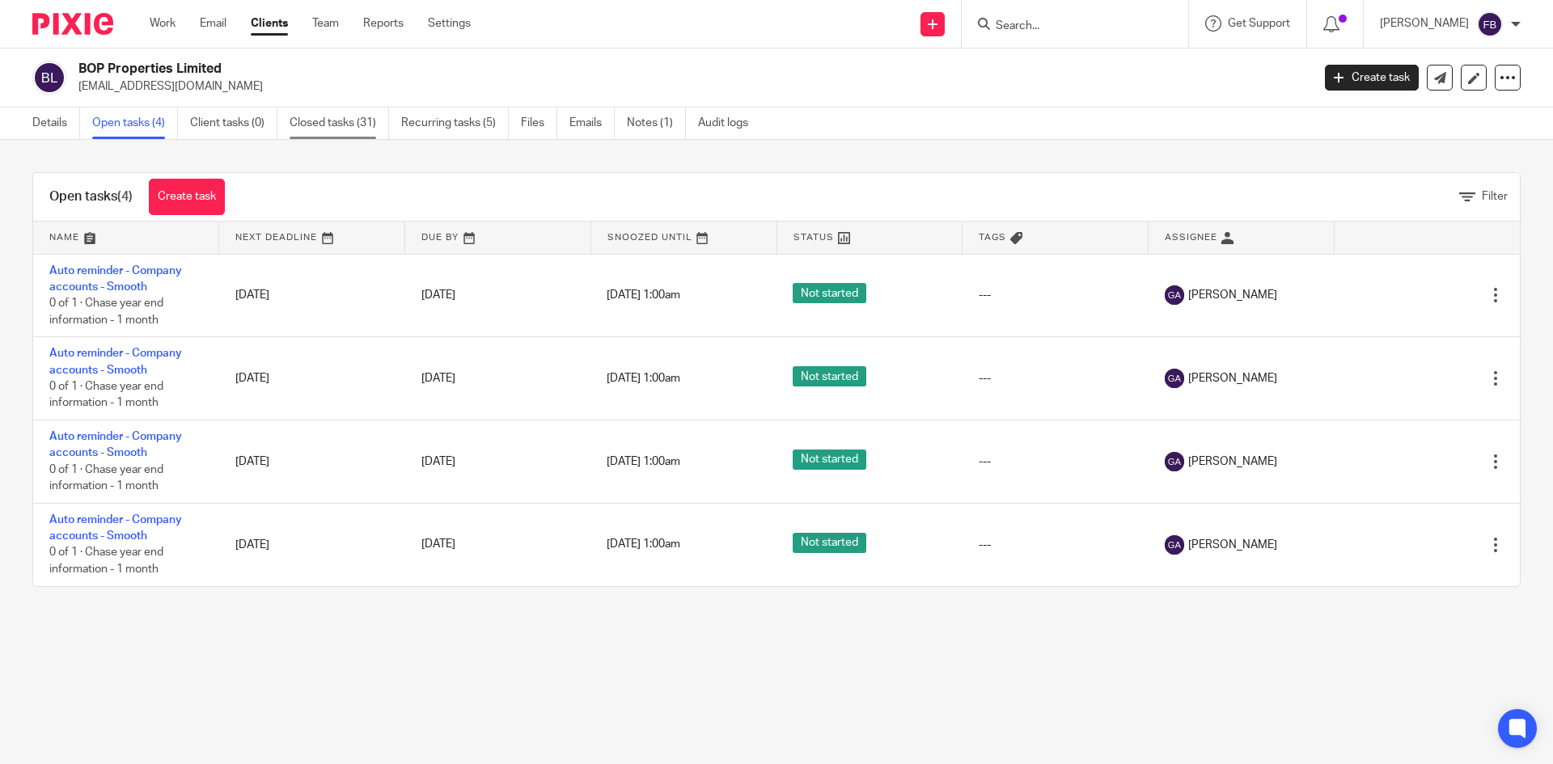
click at [331, 120] on link "Closed tasks (31)" at bounding box center [339, 124] width 99 height 32
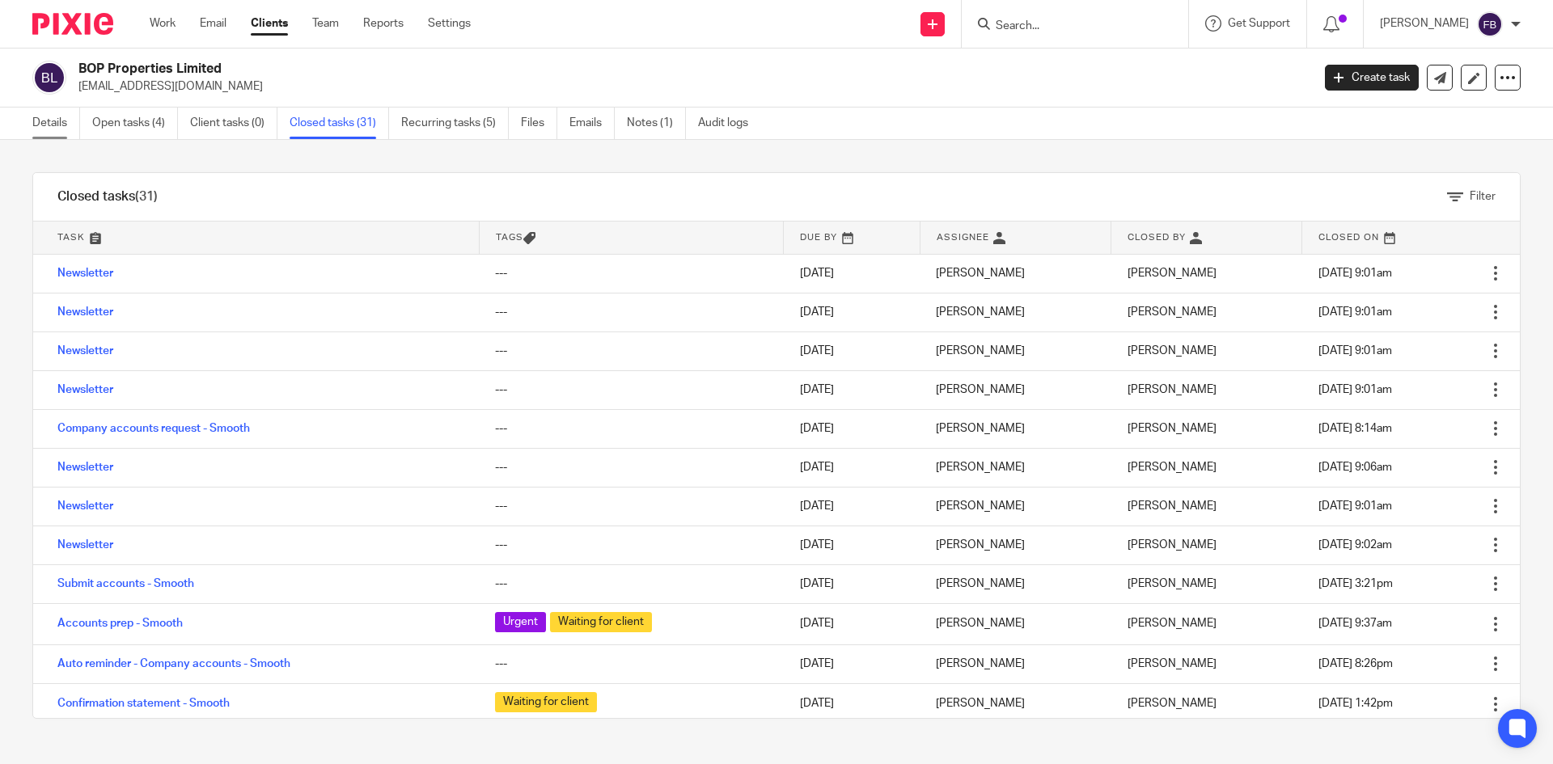
click at [36, 121] on link "Details" at bounding box center [56, 124] width 48 height 32
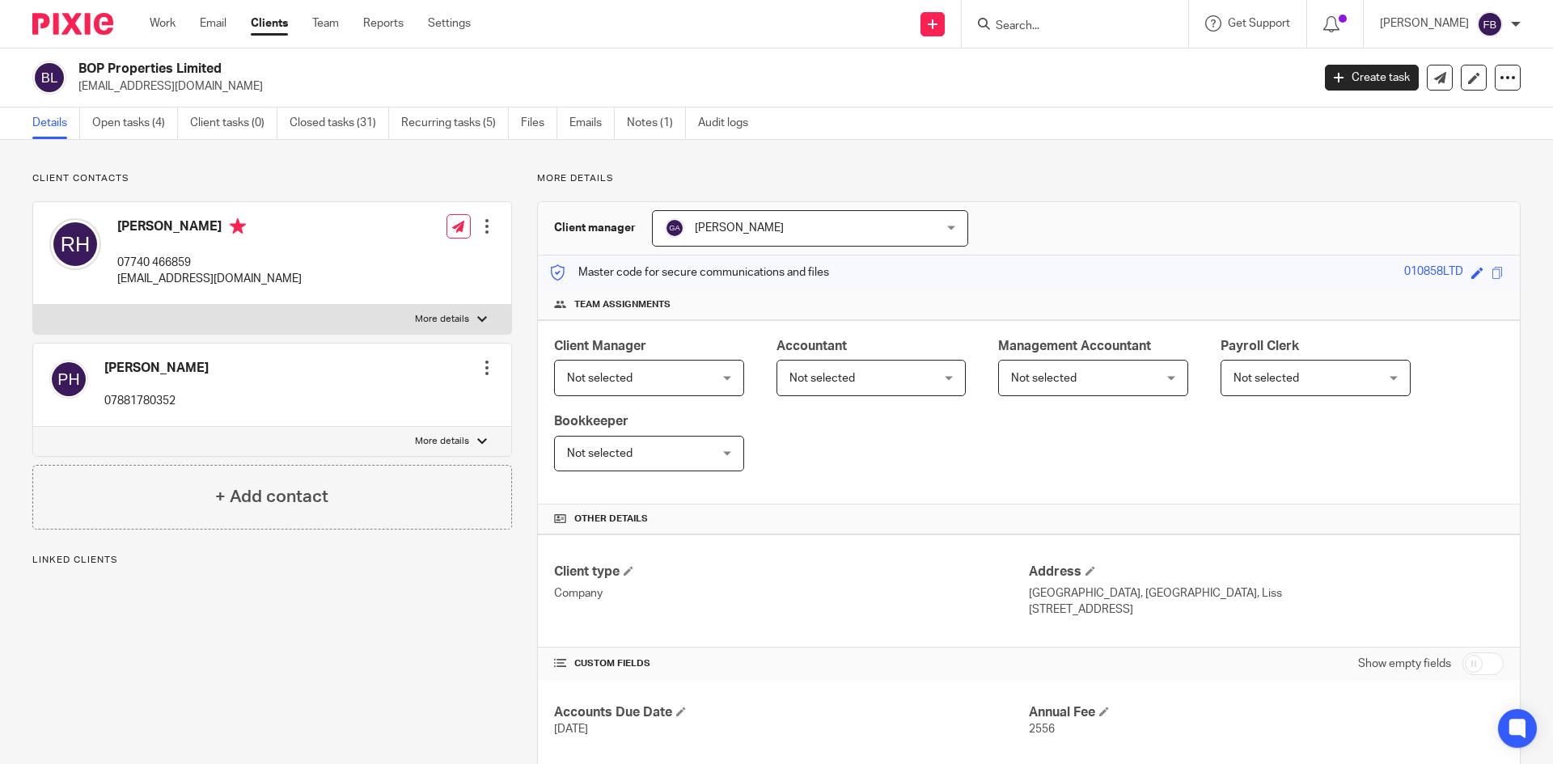
click at [1090, 37] on div at bounding box center [1075, 24] width 226 height 48
click at [1090, 30] on input "Search" at bounding box center [1067, 26] width 146 height 15
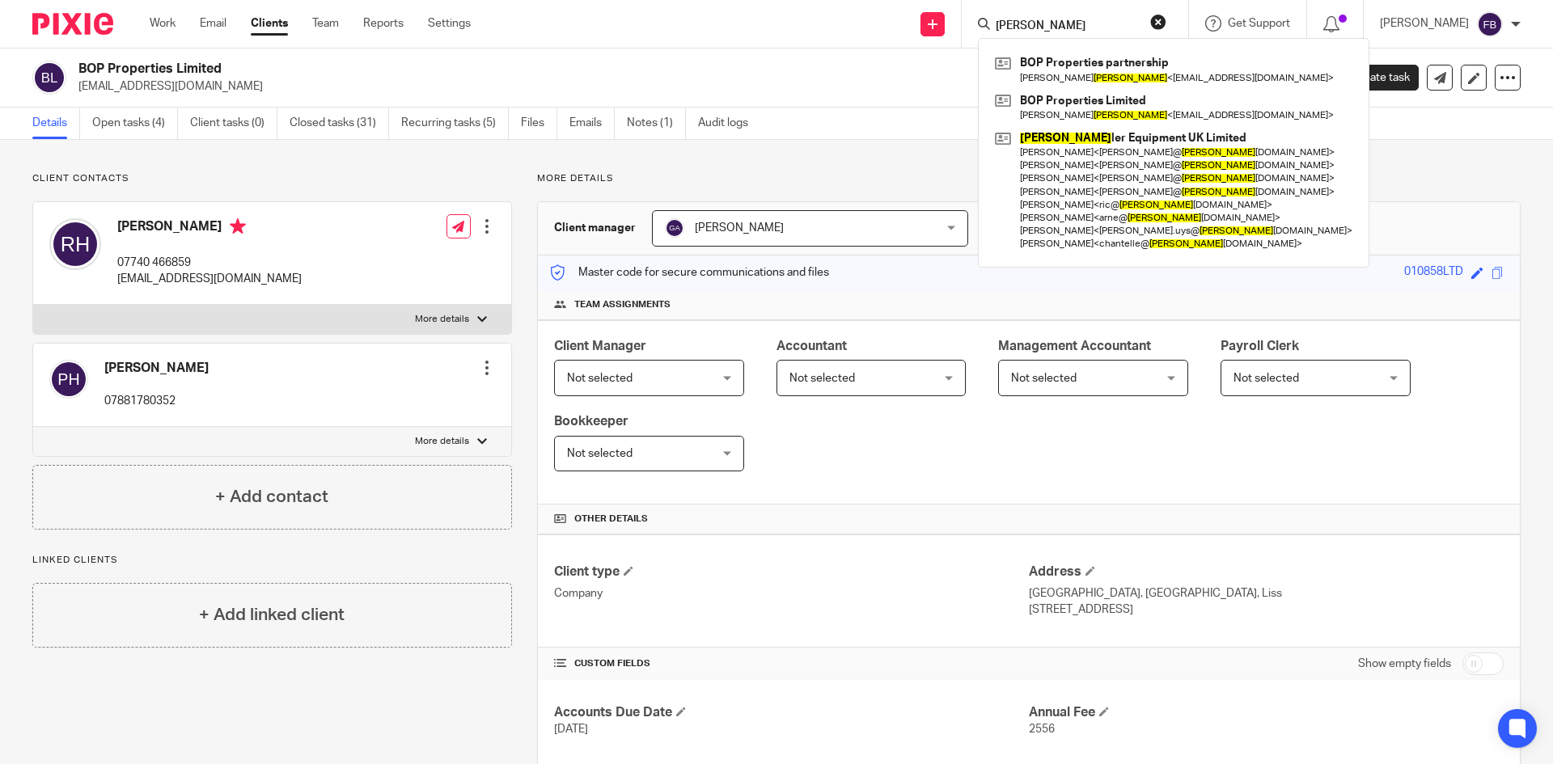
drag, startPoint x: 1075, startPoint y: 23, endPoint x: 980, endPoint y: 21, distance: 94.6
click at [980, 21] on div "[PERSON_NAME] BOP Properties partnership [PERSON_NAME] < [EMAIL_ADDRESS][DOMAIN…" at bounding box center [1075, 24] width 226 height 48
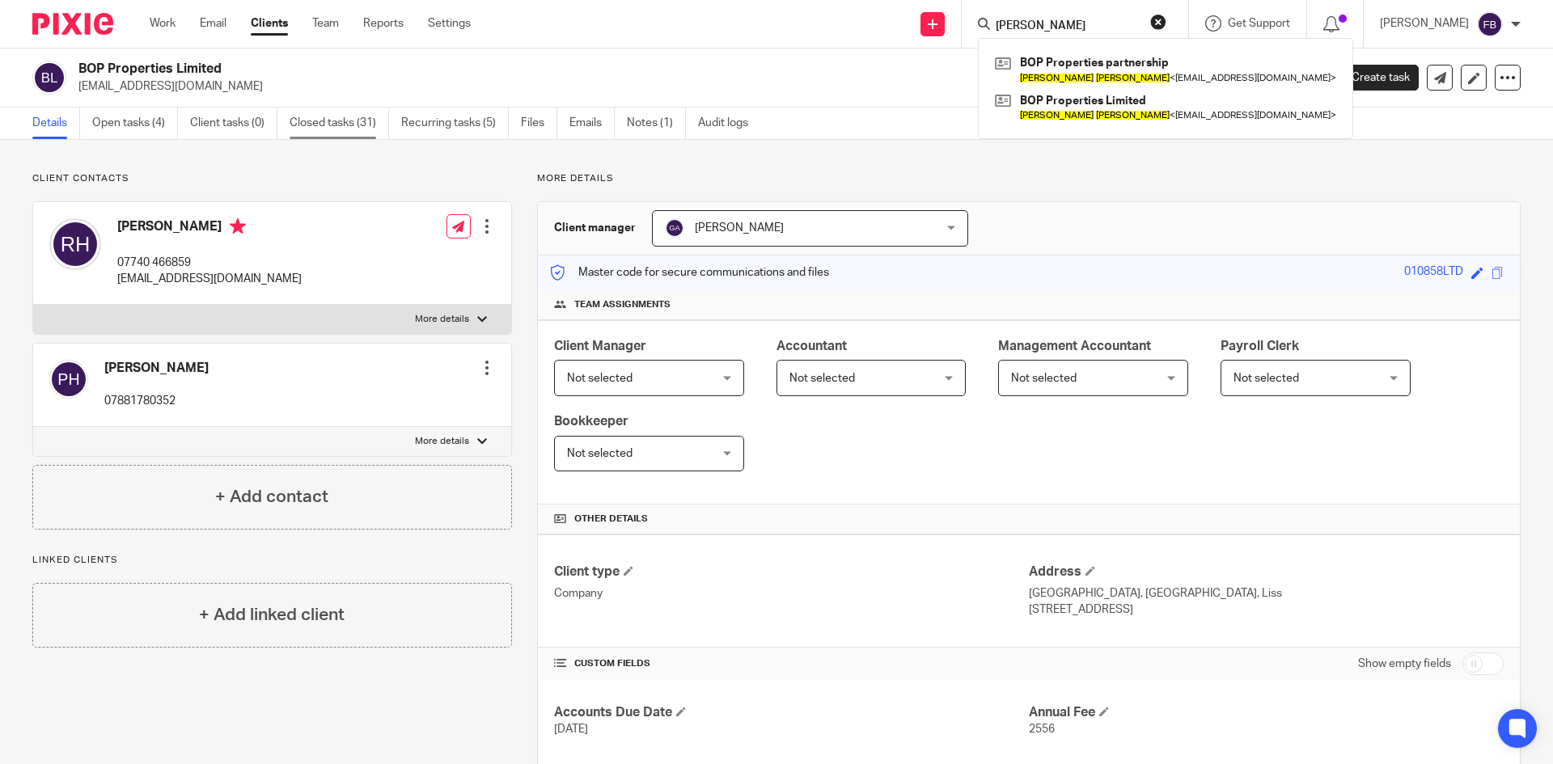
type input "[PERSON_NAME]"
click at [351, 118] on link "Closed tasks (31)" at bounding box center [339, 124] width 99 height 32
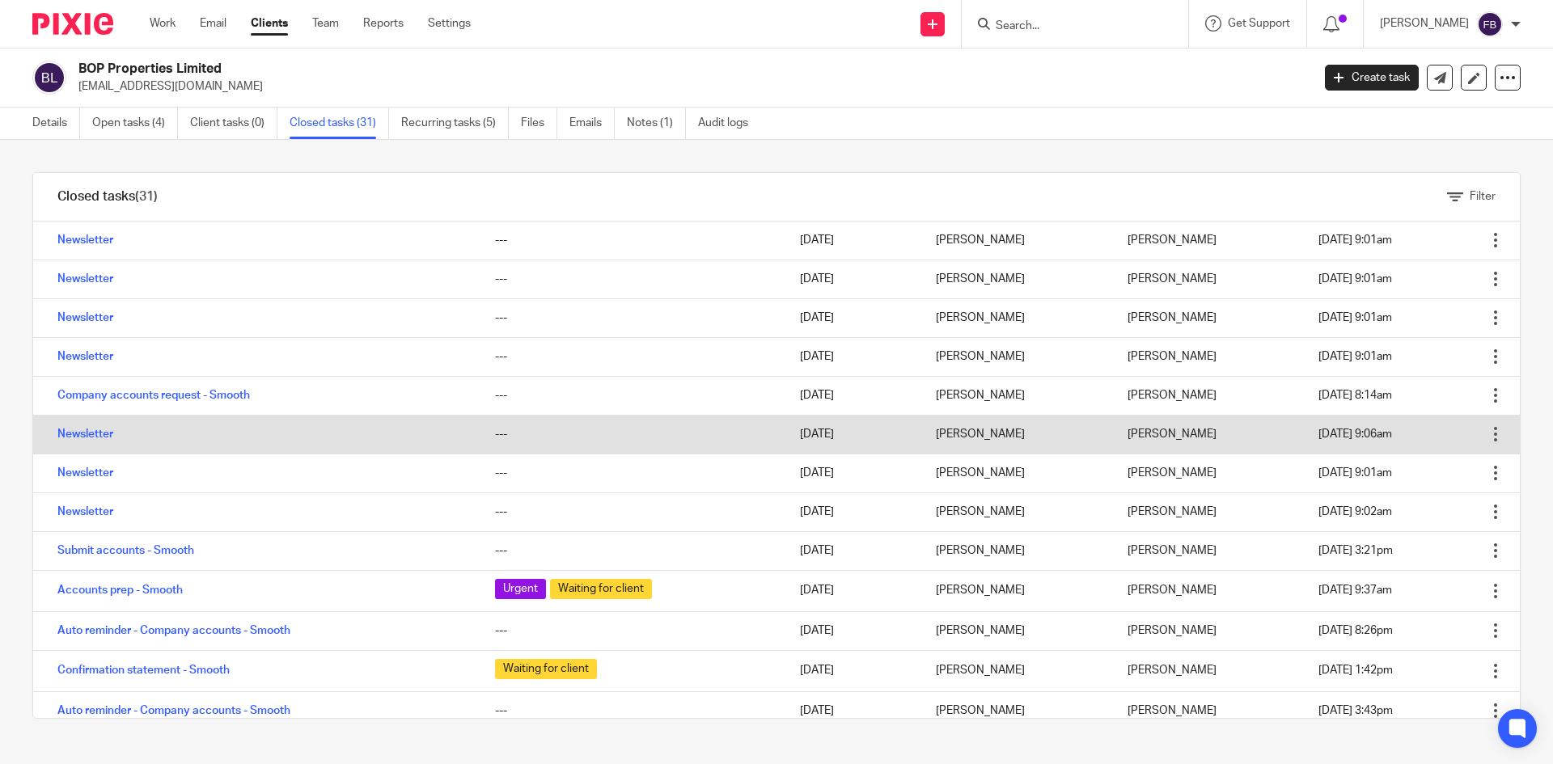
scroll to position [21, 0]
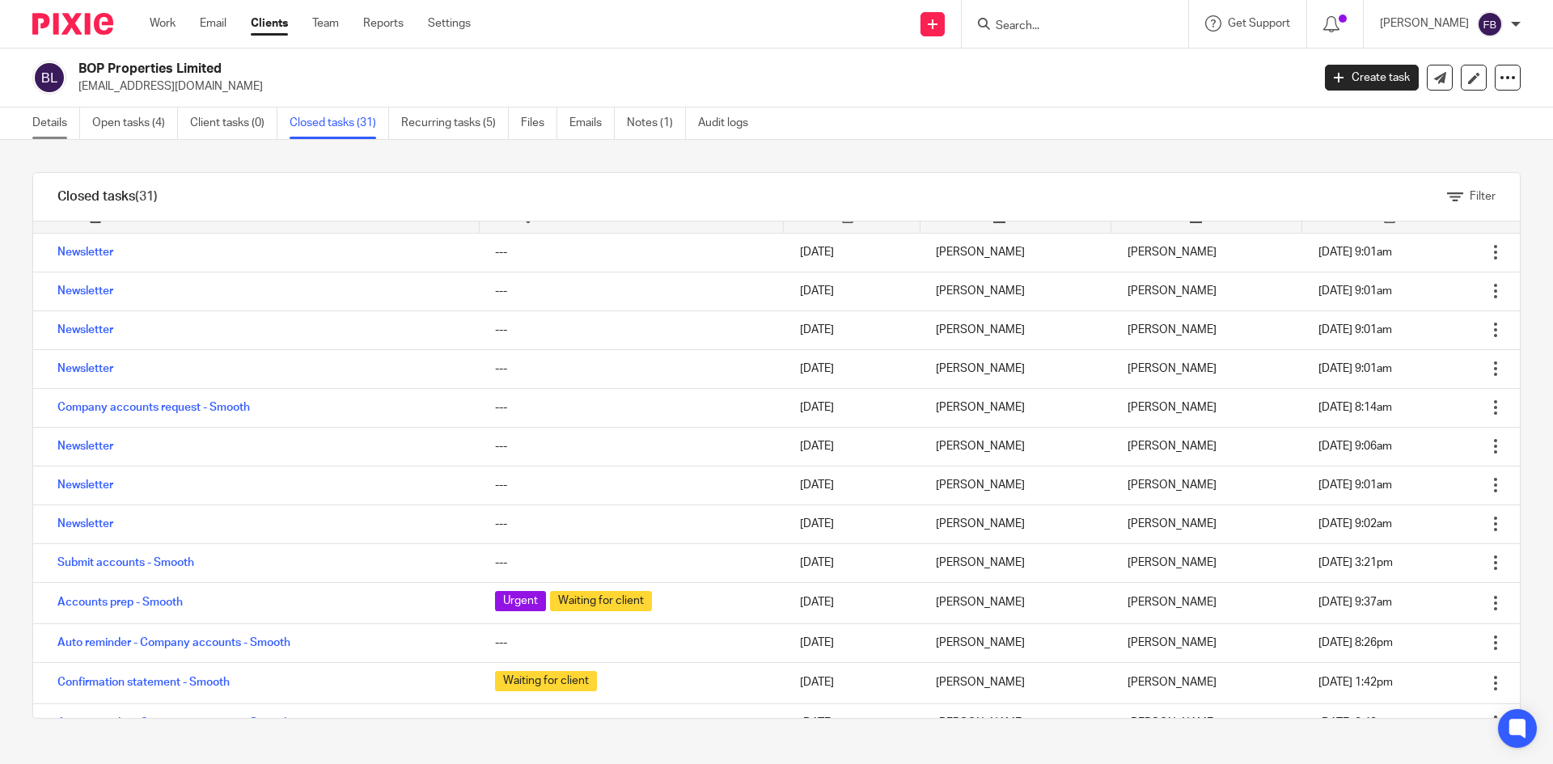
click at [56, 122] on link "Details" at bounding box center [56, 124] width 48 height 32
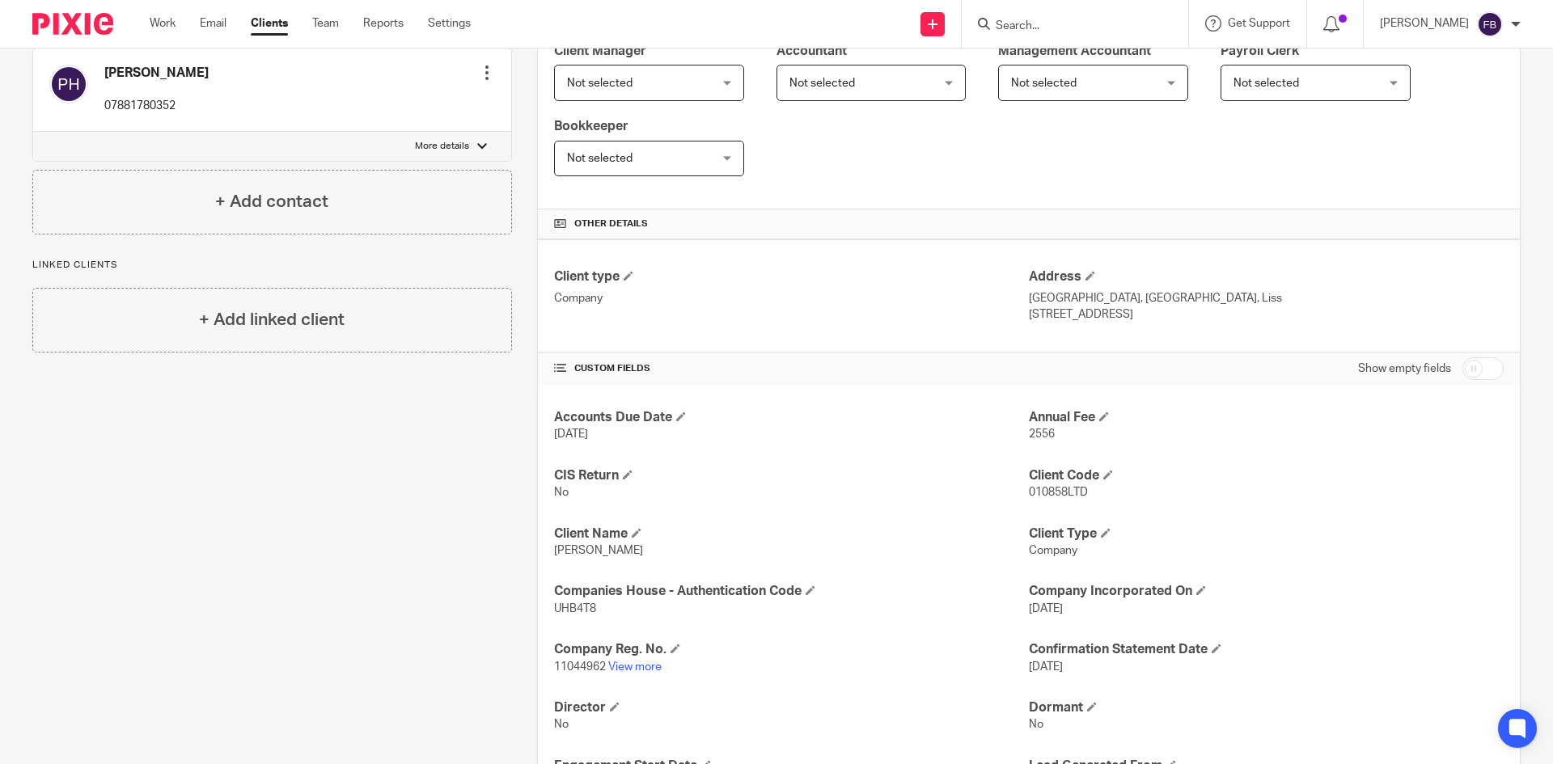
scroll to position [324, 0]
